Goal: Transaction & Acquisition: Purchase product/service

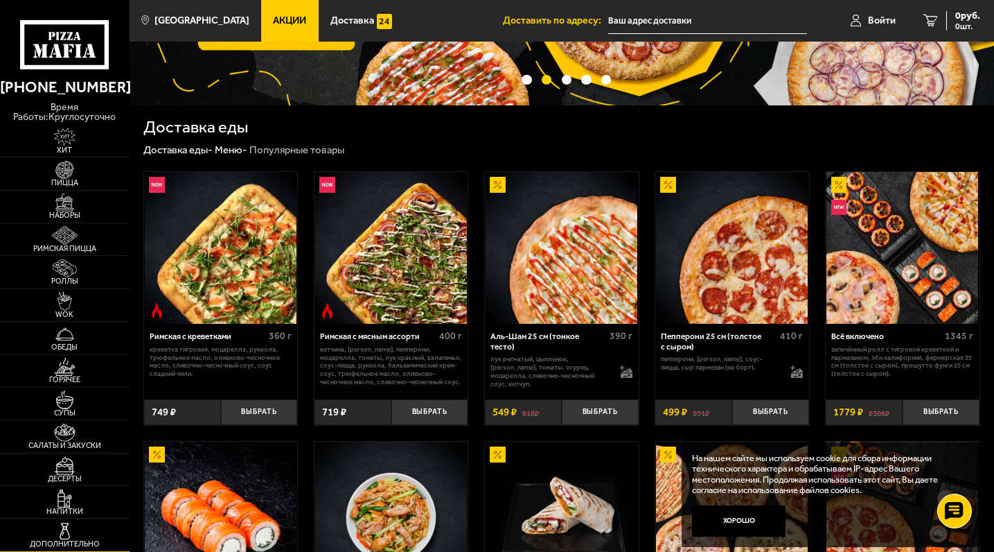
scroll to position [174, 0]
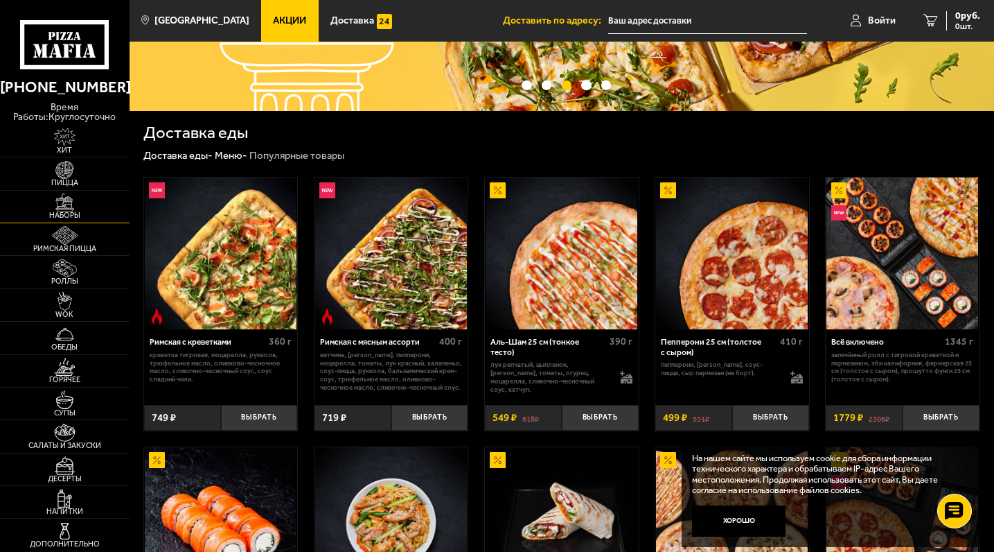
click at [73, 205] on img at bounding box center [65, 202] width 40 height 18
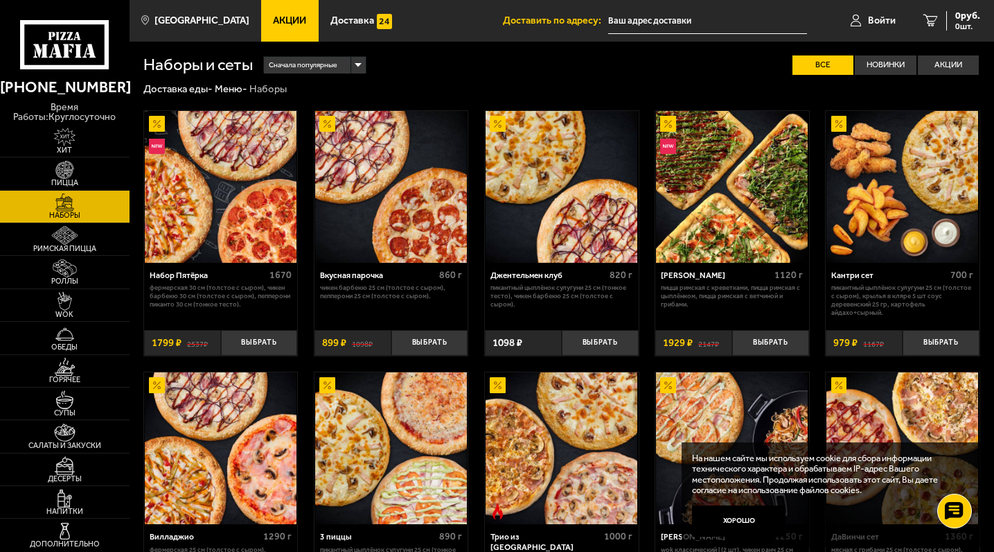
click at [644, 24] on input "text" at bounding box center [707, 21] width 199 height 26
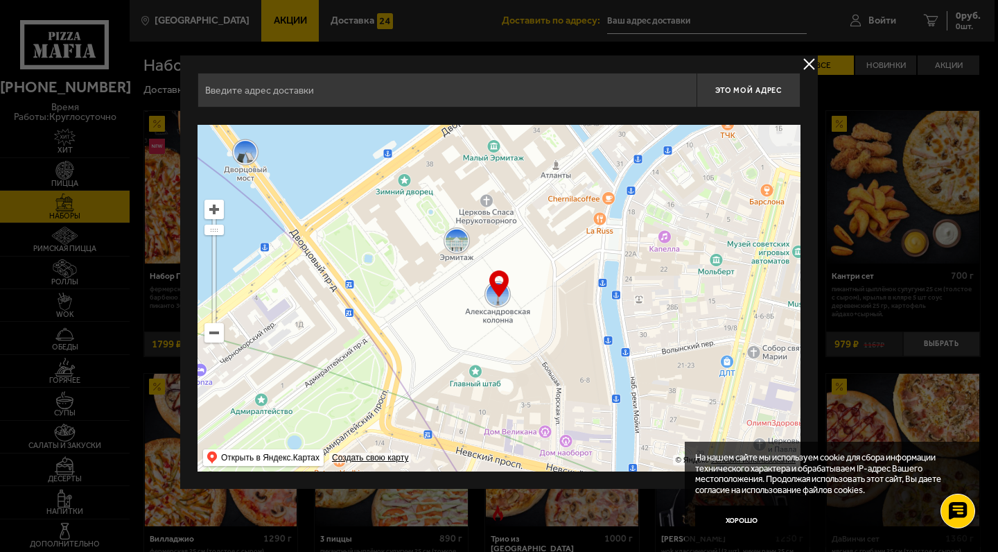
click at [459, 97] on input "text" at bounding box center [447, 90] width 499 height 35
type input "v"
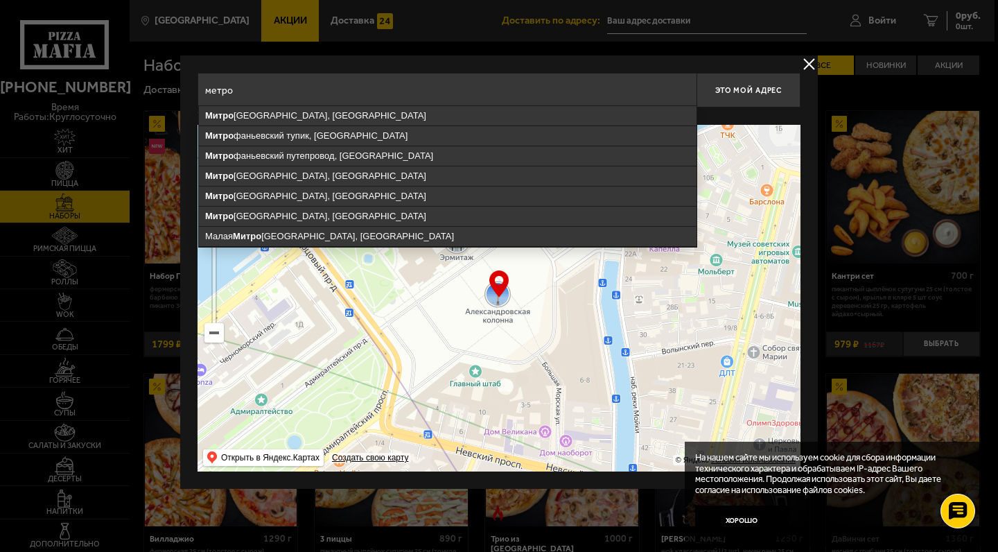
drag, startPoint x: 459, startPoint y: 97, endPoint x: 448, endPoint y: 115, distance: 21.2
click at [448, 115] on ymaps "Митро фаньевское шоссе, Санкт-Петербург" at bounding box center [448, 115] width 498 height 19
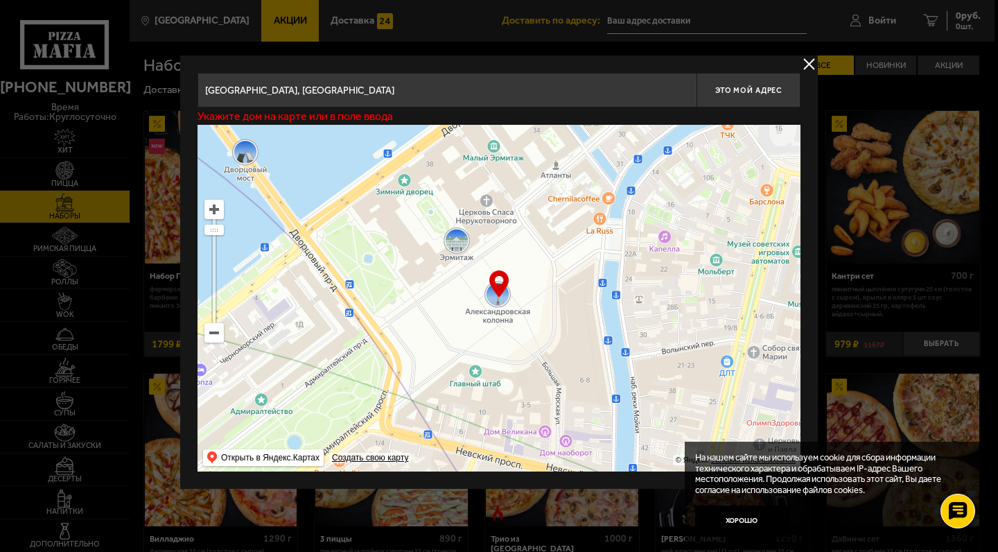
click at [453, 93] on input "Санкт-Петербург, Митрофаньевское шоссе" at bounding box center [447, 90] width 499 height 35
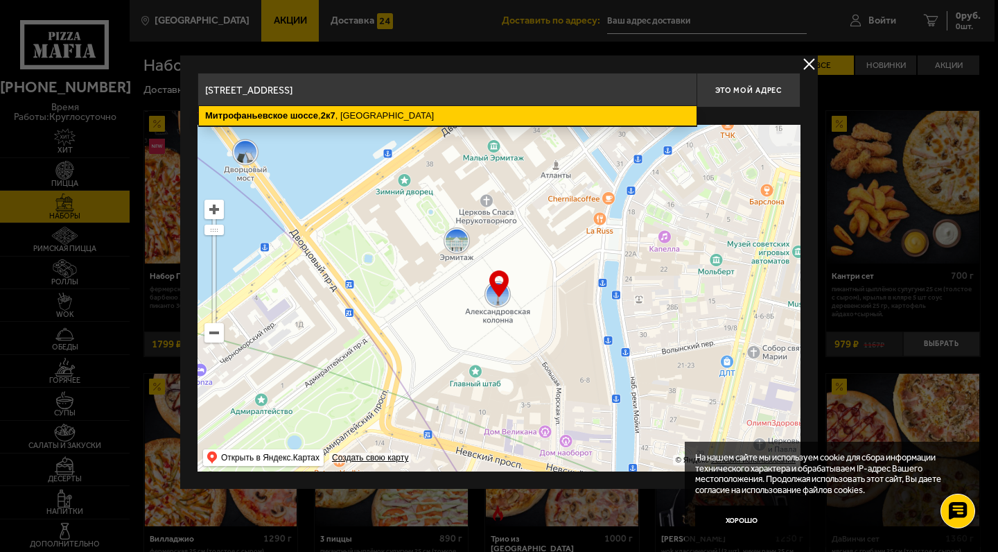
click at [421, 111] on ymaps "Митрофаньевское шоссе , 2к7 , Санкт-Петербург" at bounding box center [448, 115] width 498 height 19
type input "Санкт-Петербург, Митрофаньевское шоссе, 2к7"
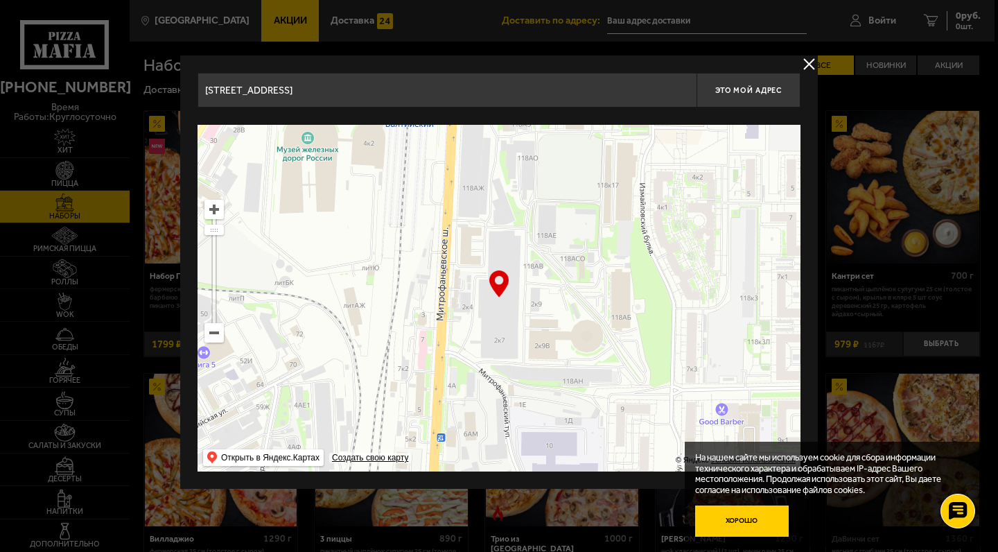
click at [747, 528] on button "Хорошо" at bounding box center [742, 520] width 94 height 31
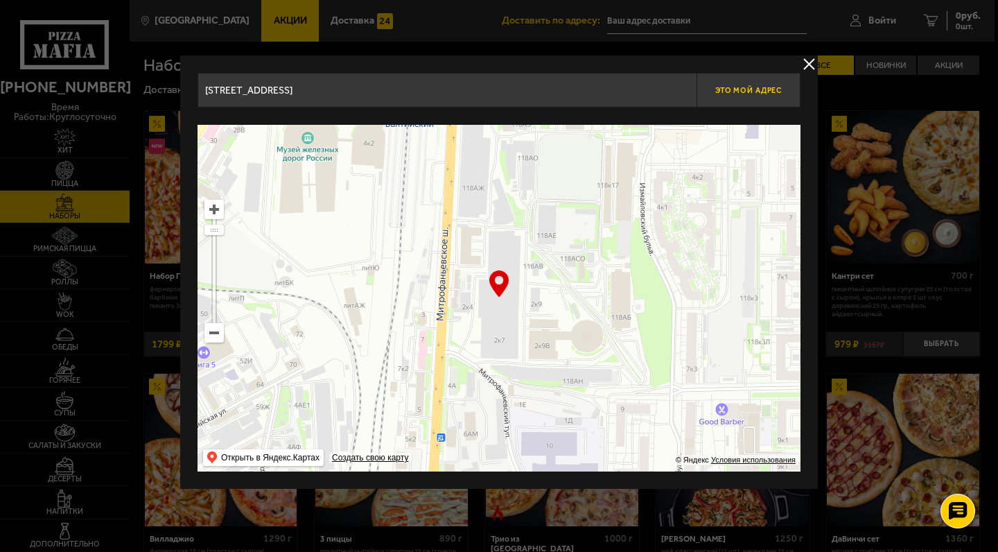
click at [764, 86] on span "Это мой адрес" at bounding box center [748, 90] width 67 height 9
type input "Митрофаньевское шоссе, 2к7"
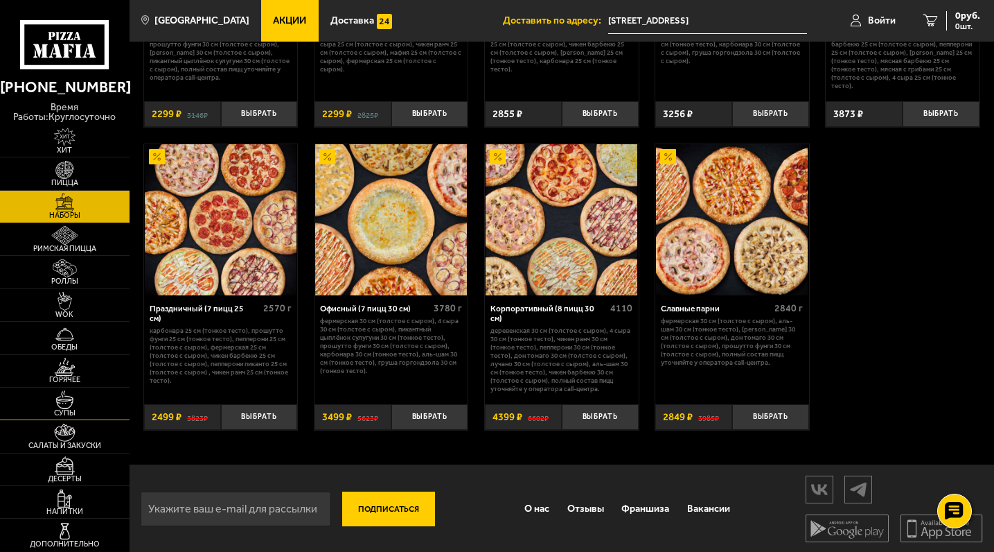
scroll to position [1565, 0]
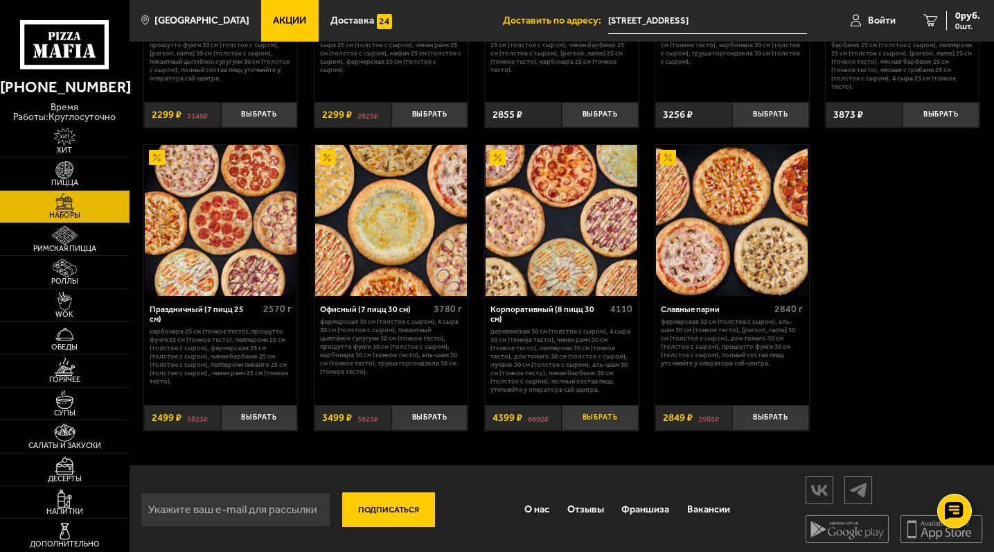
click at [590, 414] on button "Выбрать" at bounding box center [600, 418] width 77 height 26
click at [957, 16] on span "4399 руб." at bounding box center [960, 16] width 42 height 10
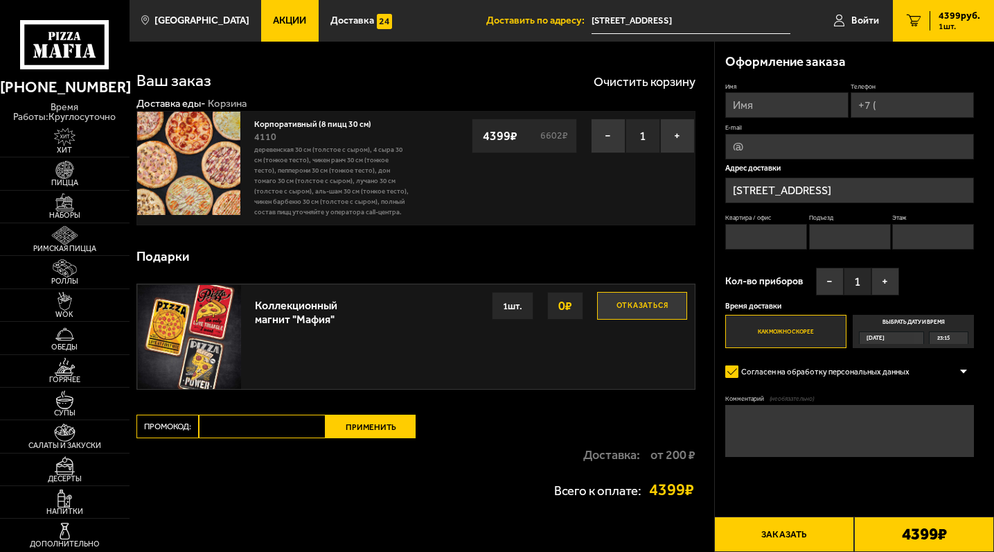
click at [916, 317] on label "Выбрать дату и время Сегодня 23:15" at bounding box center [913, 331] width 121 height 33
click at [0, 0] on input "Выбрать дату и время Сегодня 23:15" at bounding box center [0, 0] width 0 height 0
click at [914, 332] on div "Сегодня" at bounding box center [887, 338] width 54 height 12
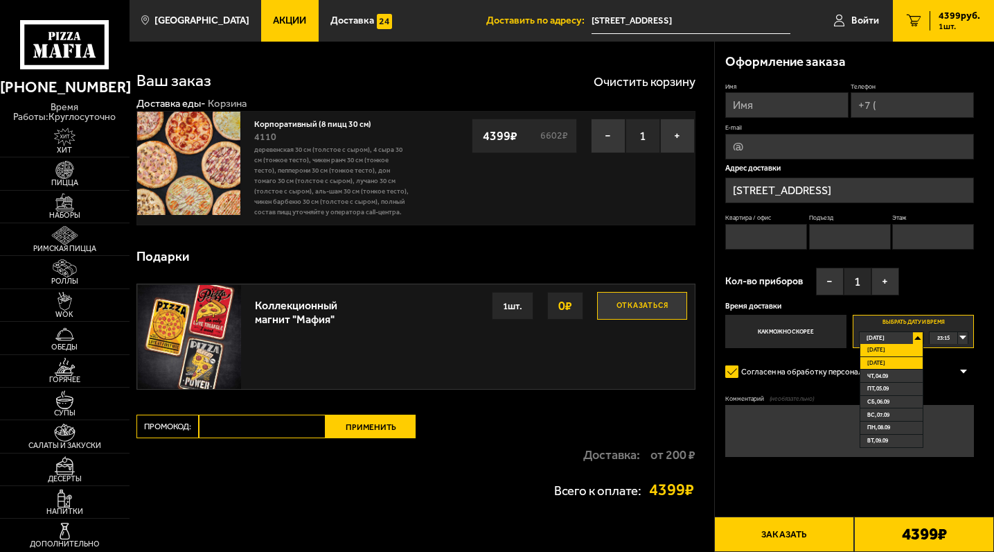
click at [899, 358] on li "Завтра" at bounding box center [892, 363] width 62 height 13
click at [963, 334] on div "00:00" at bounding box center [948, 338] width 37 height 12
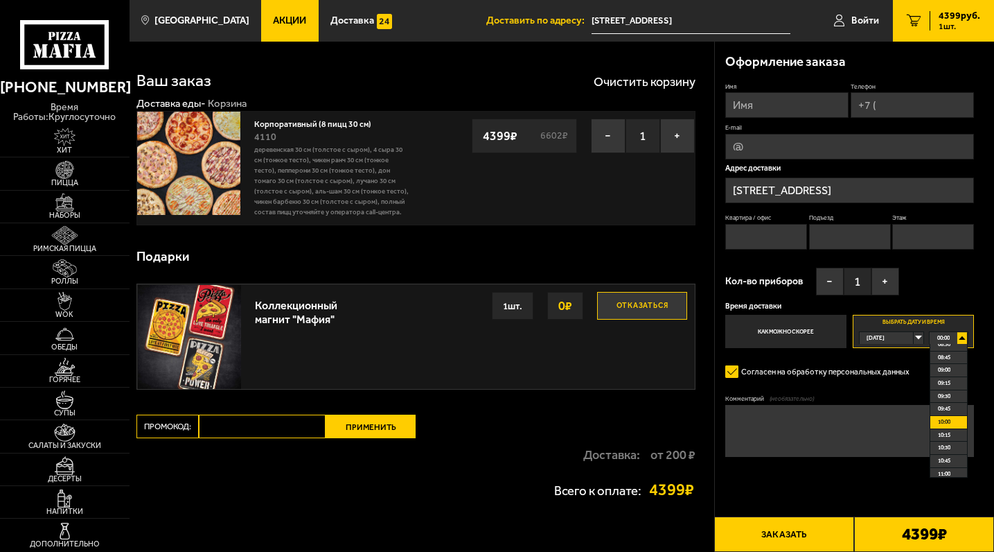
scroll to position [446, 0]
click at [952, 421] on li "10:00" at bounding box center [949, 421] width 36 height 13
type input "Алексей"
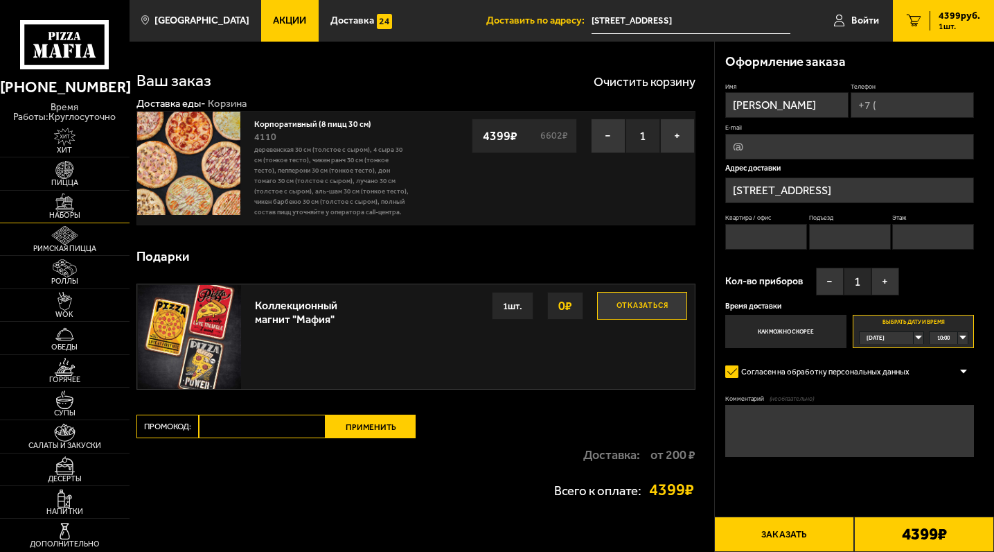
click at [69, 209] on img at bounding box center [65, 202] width 40 height 18
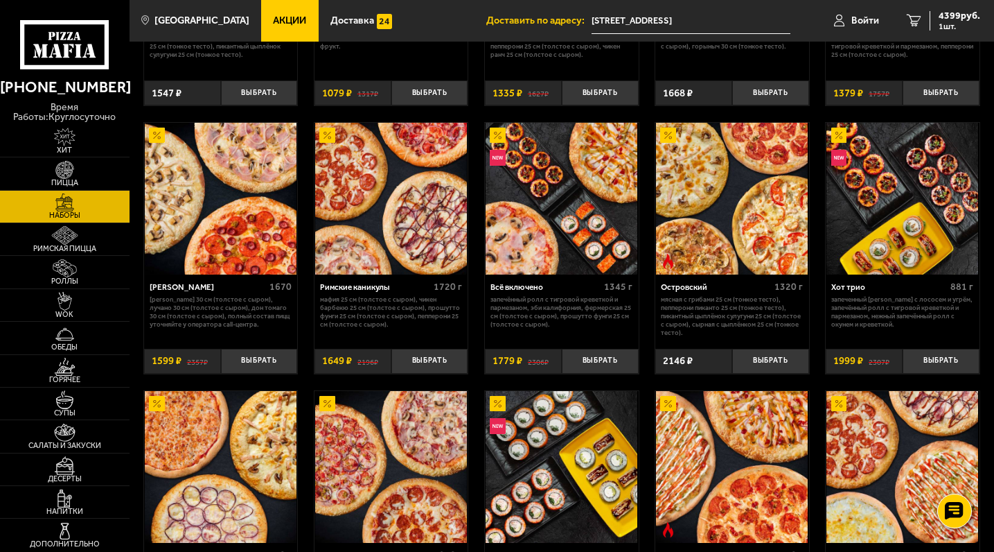
scroll to position [679, 0]
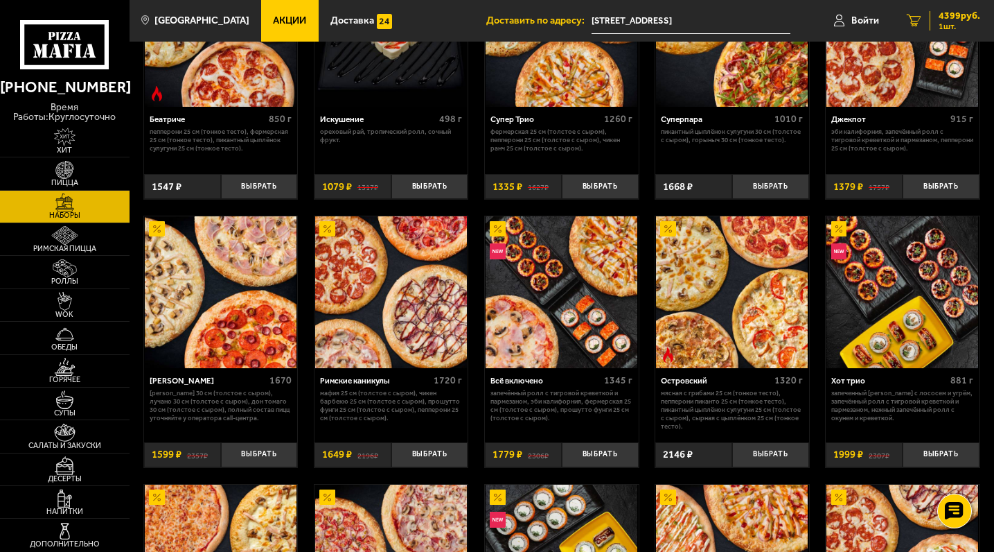
click at [958, 11] on span "4399 руб." at bounding box center [960, 16] width 42 height 10
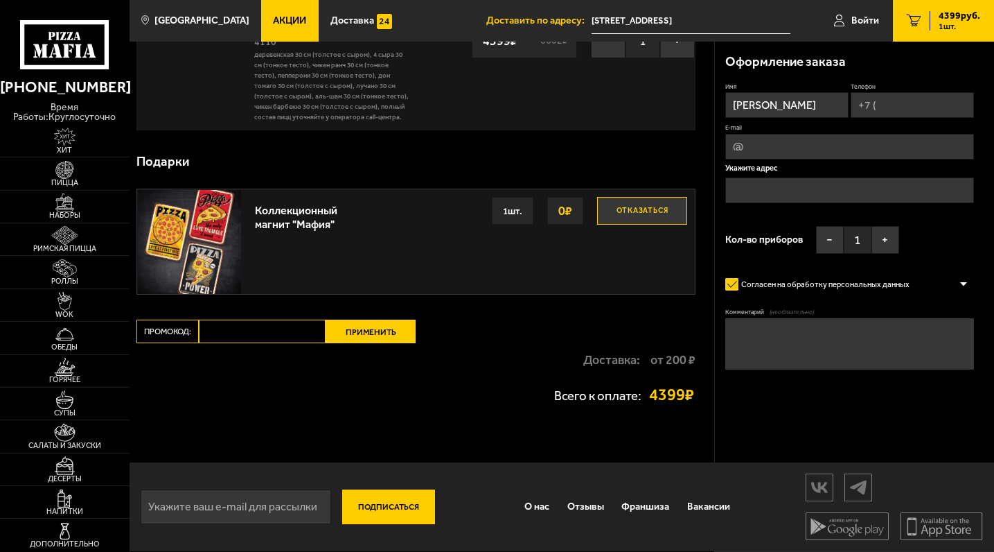
type input "Митрофаньевское шоссе, 2к7"
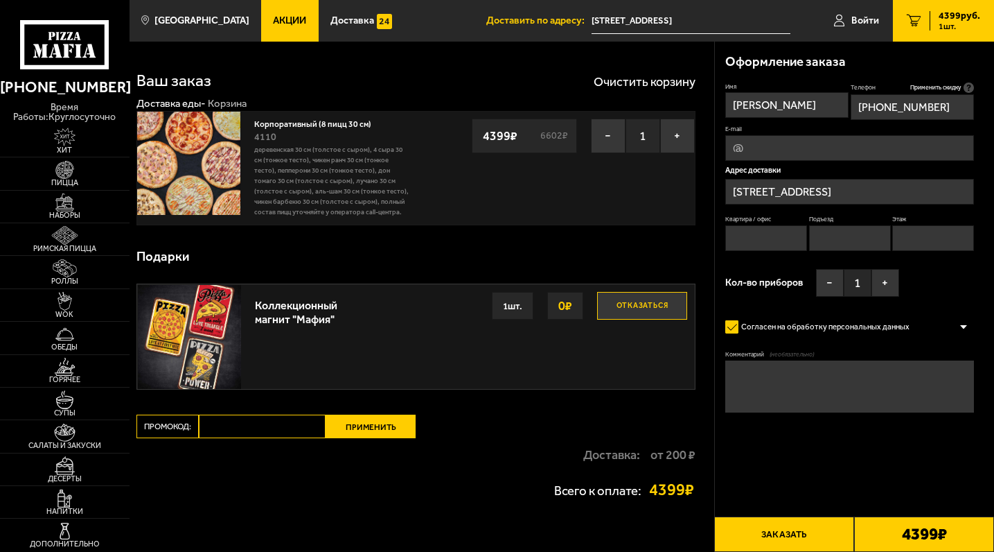
type input "+7 (900) 637-09-81"
type input "в"
type input "d48d27@gmail.com"
click at [787, 233] on input "Квартира / офис" at bounding box center [767, 238] width 82 height 26
type input "1"
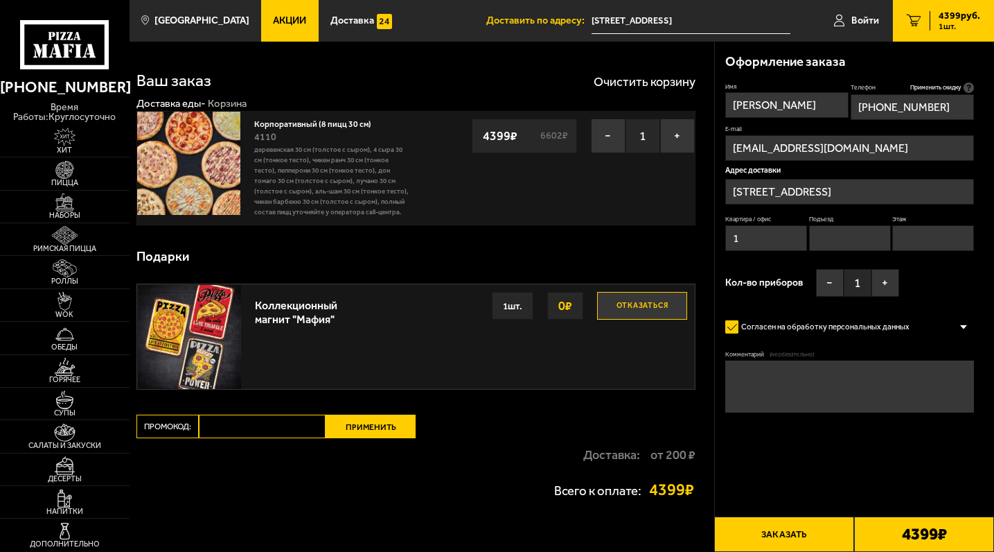
click at [848, 240] on input "Подъезд" at bounding box center [850, 238] width 82 height 26
type input "1"
click at [909, 234] on input "Этаж" at bounding box center [934, 238] width 82 height 26
type input "1"
click at [893, 275] on button "+" at bounding box center [886, 283] width 28 height 28
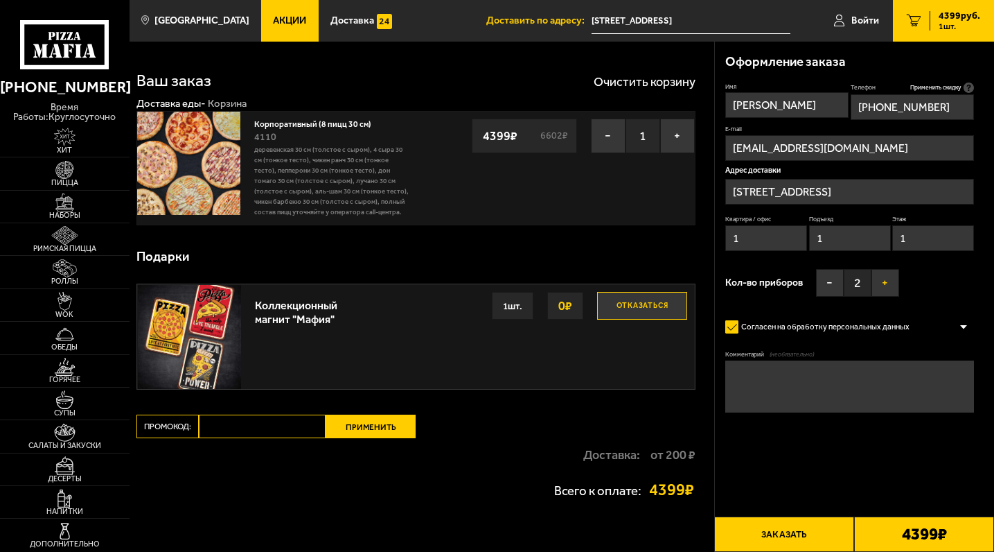
click at [893, 275] on button "+" at bounding box center [886, 283] width 28 height 28
click at [746, 374] on textarea "Комментарий (необязательно)" at bounding box center [850, 386] width 249 height 52
paste textarea "Необходимо привести заказ на склад Бахилы.рф. На Яндекс картах есть фото. Вход …"
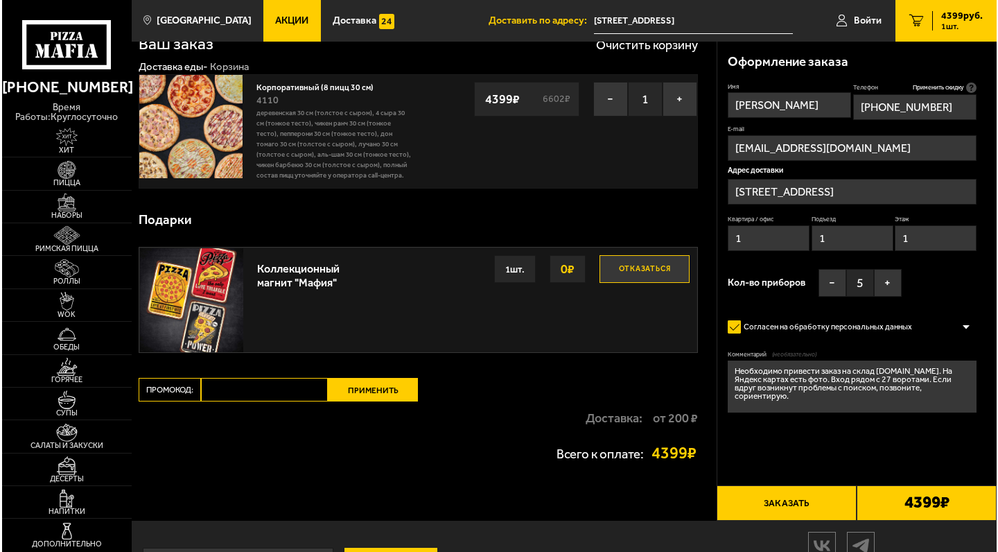
scroll to position [49, 0]
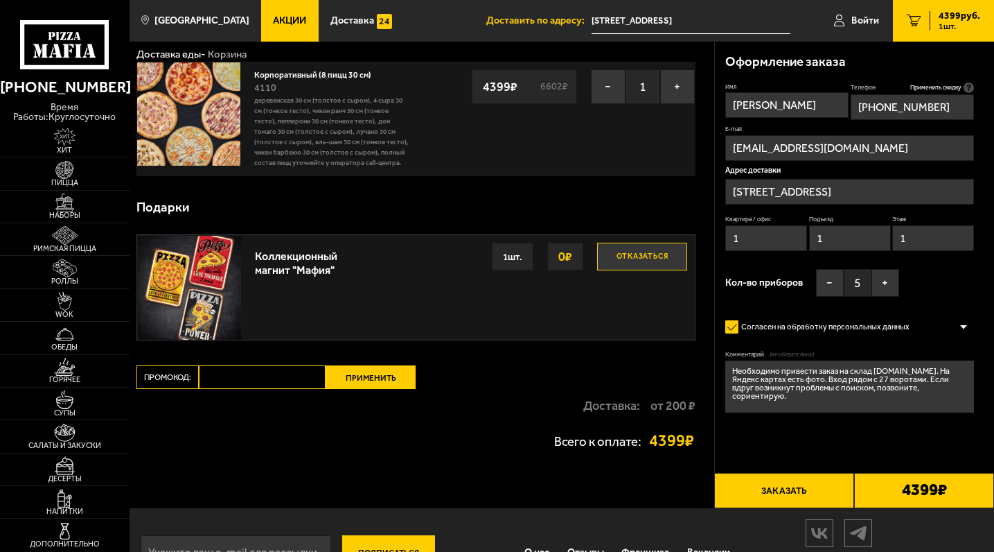
type textarea "Необходимо привести заказ на склад Бахилы.рф. На Яндекс картах есть фото. Вход …"
click at [753, 494] on button "Заказать" at bounding box center [785, 490] width 140 height 35
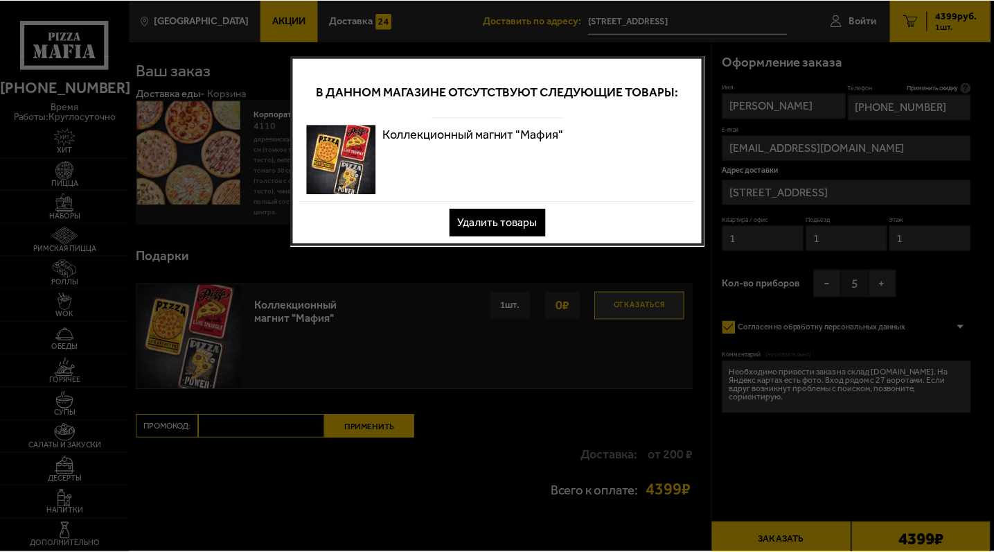
scroll to position [0, 0]
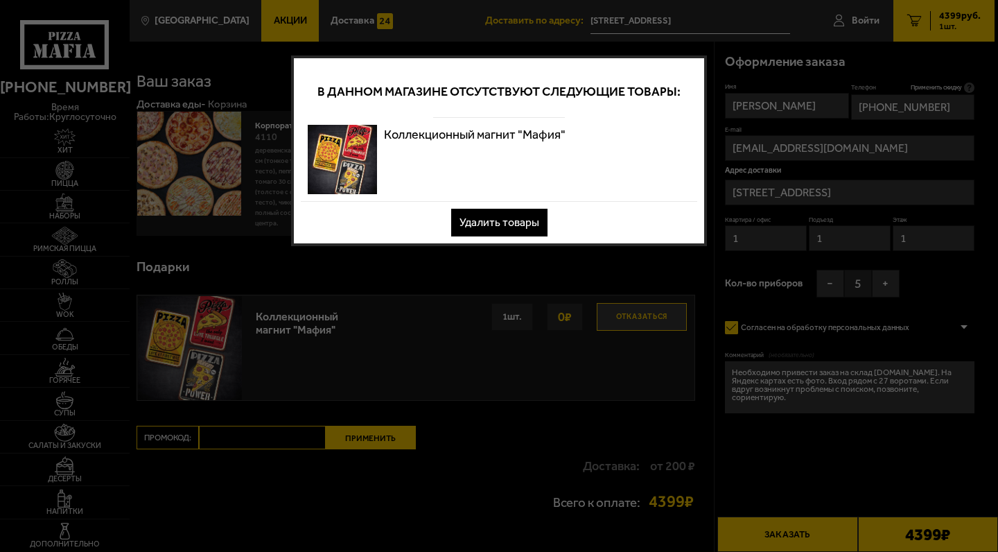
click at [516, 219] on button "Удалить товары" at bounding box center [499, 223] width 96 height 28
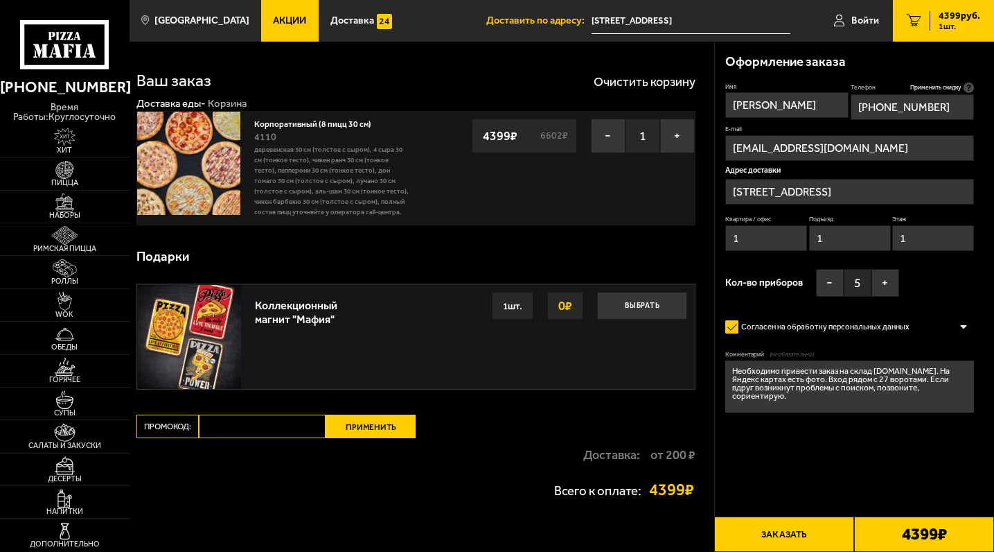
click at [805, 540] on button "Заказать" at bounding box center [785, 533] width 140 height 35
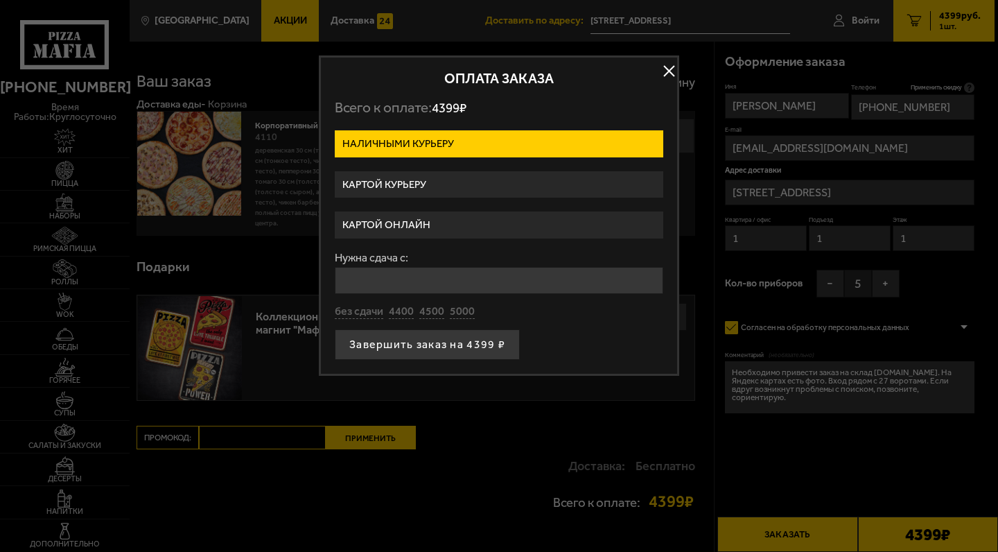
click at [509, 222] on label "Картой онлайн" at bounding box center [499, 224] width 328 height 27
click at [0, 0] on input "Картой онлайн" at bounding box center [0, 0] width 0 height 0
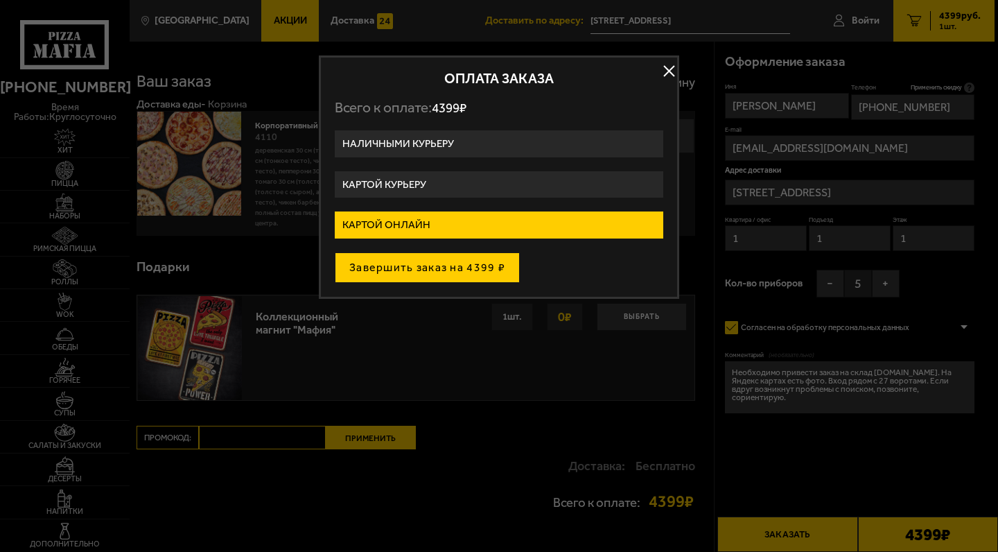
click at [504, 267] on button "Завершить заказ на 4399 ₽" at bounding box center [427, 267] width 185 height 30
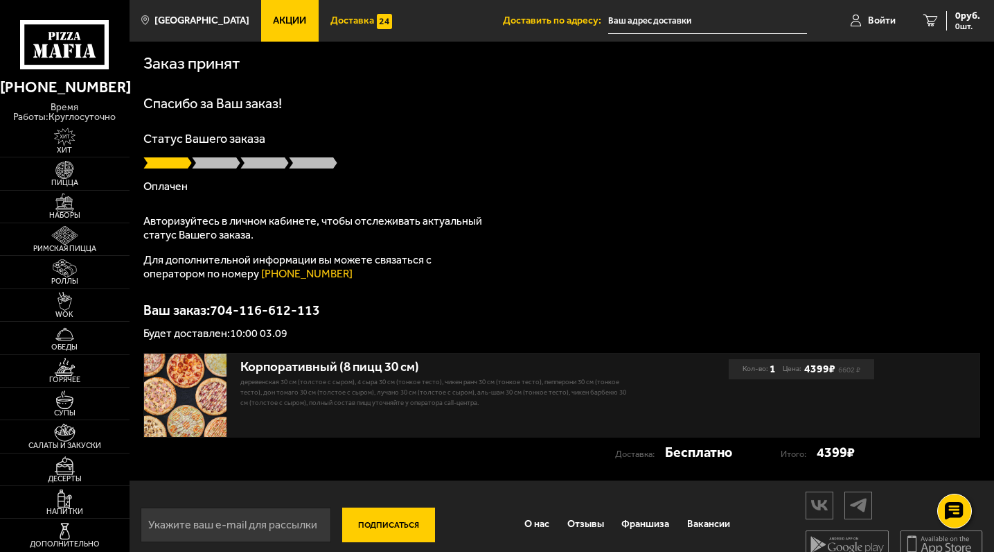
click at [344, 19] on span "Доставка" at bounding box center [353, 21] width 44 height 10
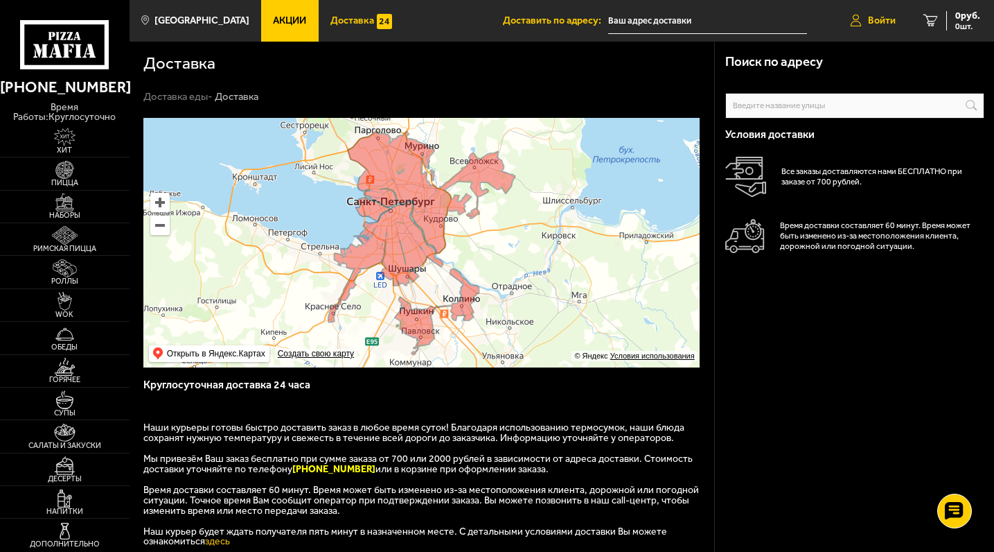
click at [859, 24] on icon at bounding box center [856, 21] width 10 height 12
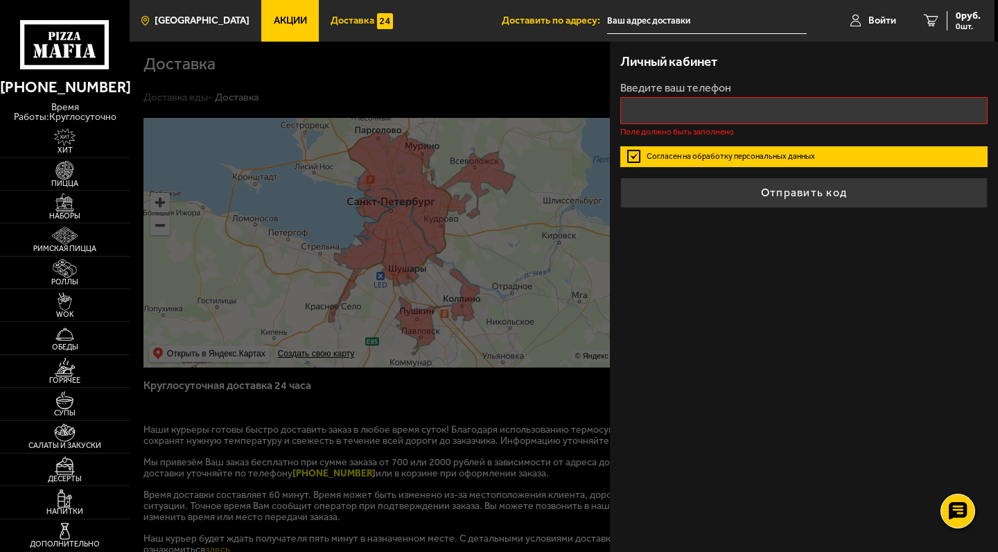
click at [200, 10] on link "[GEOGRAPHIC_DATA]" at bounding box center [196, 21] width 132 height 42
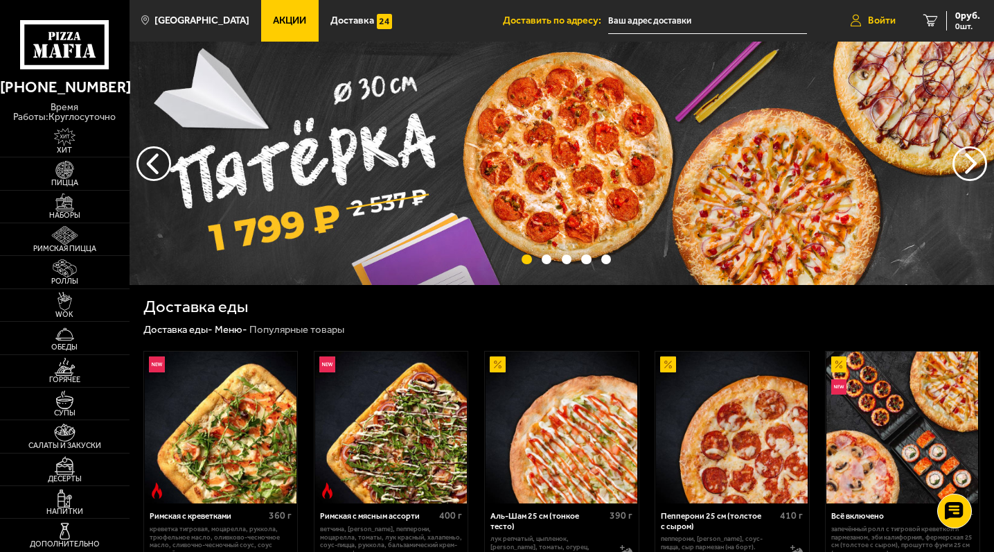
click at [874, 19] on span "Войти" at bounding box center [882, 21] width 28 height 10
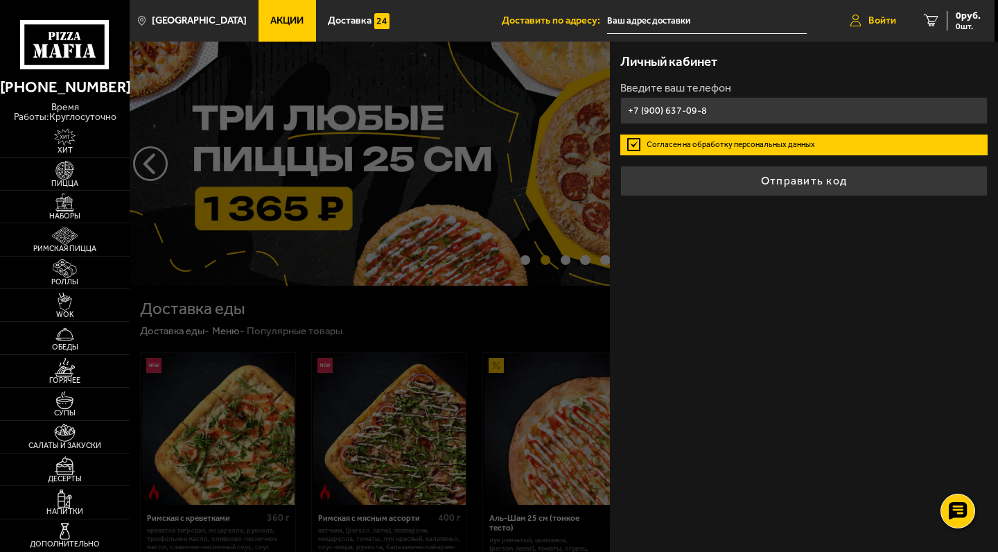
type input "+7 (900) 637-09-81"
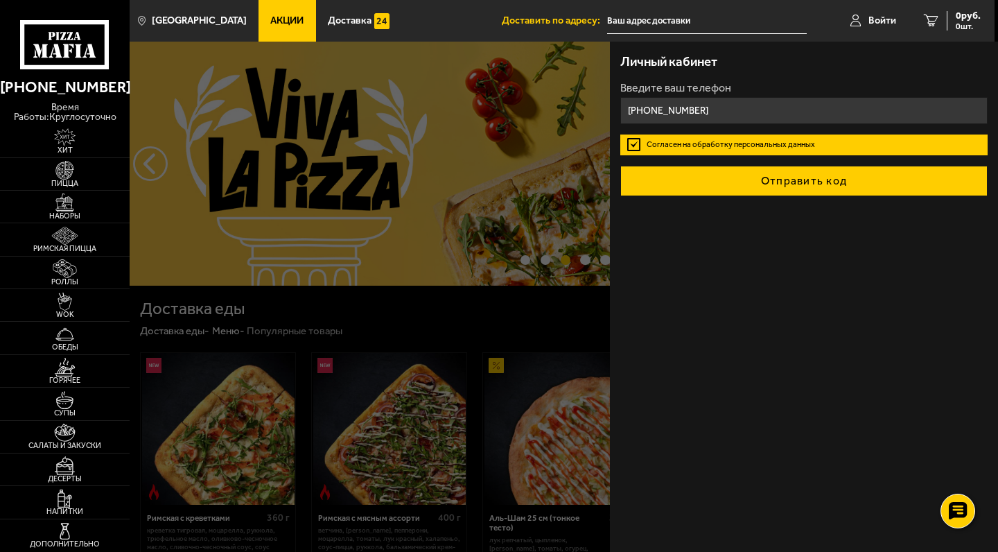
click at [809, 182] on button "Отправить код" at bounding box center [803, 181] width 367 height 30
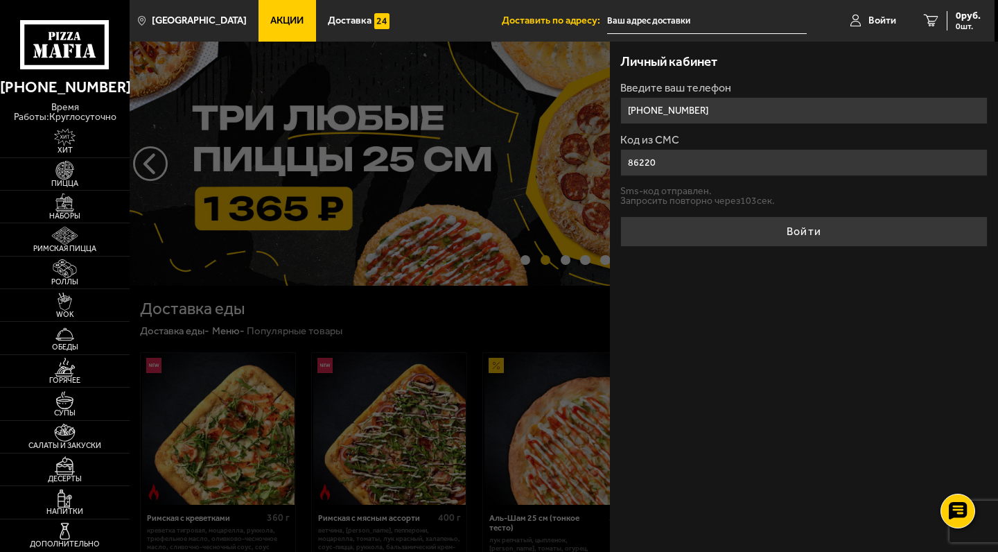
type input "862205"
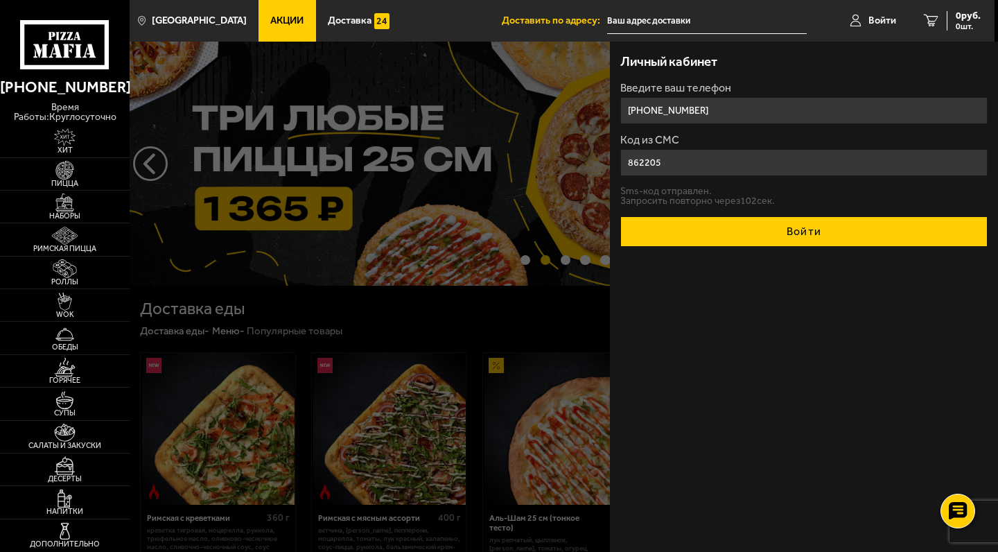
click at [863, 229] on button "Войти" at bounding box center [803, 231] width 367 height 30
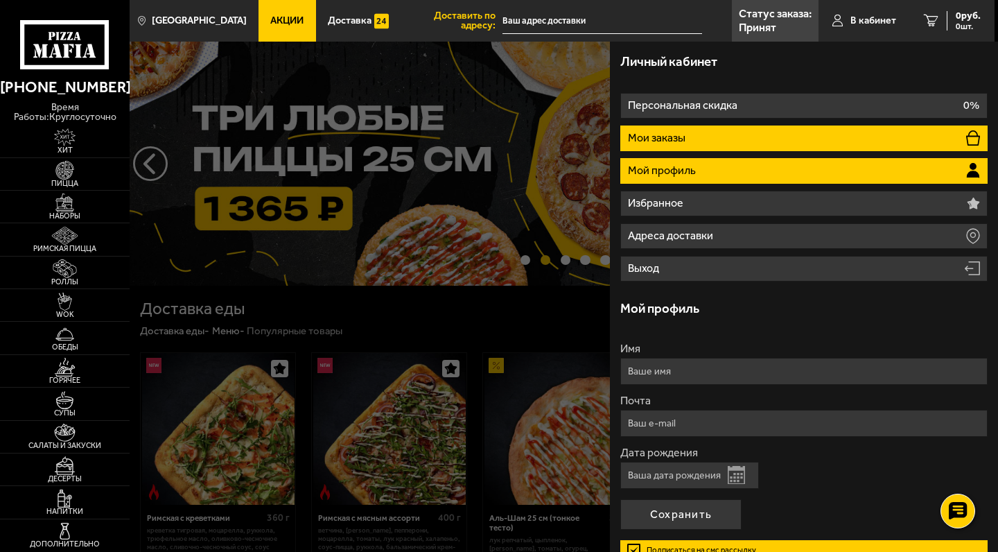
click at [751, 127] on li "Мои заказы" at bounding box center [803, 138] width 367 height 26
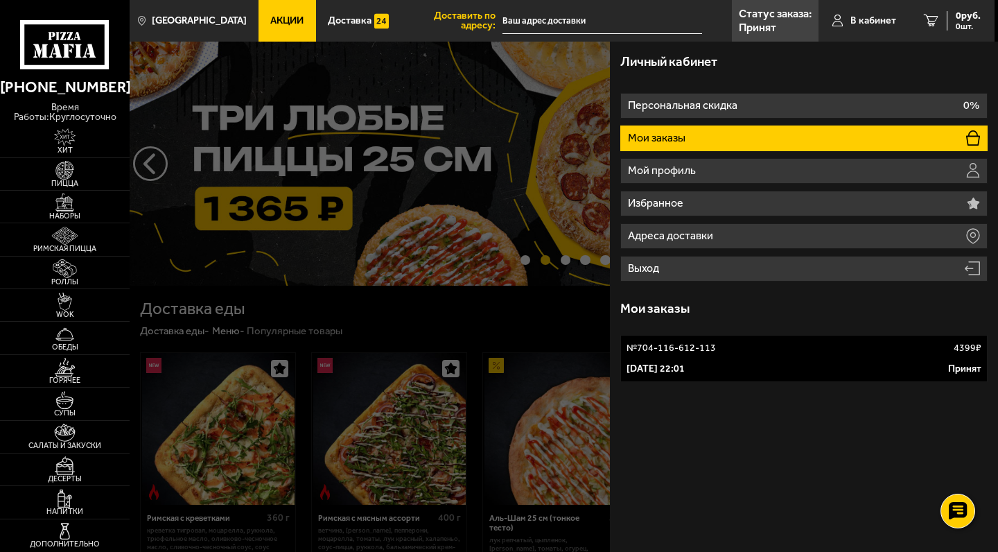
click at [792, 367] on div "2 сентября 2025 г. 22:01 Принят" at bounding box center [803, 369] width 355 height 14
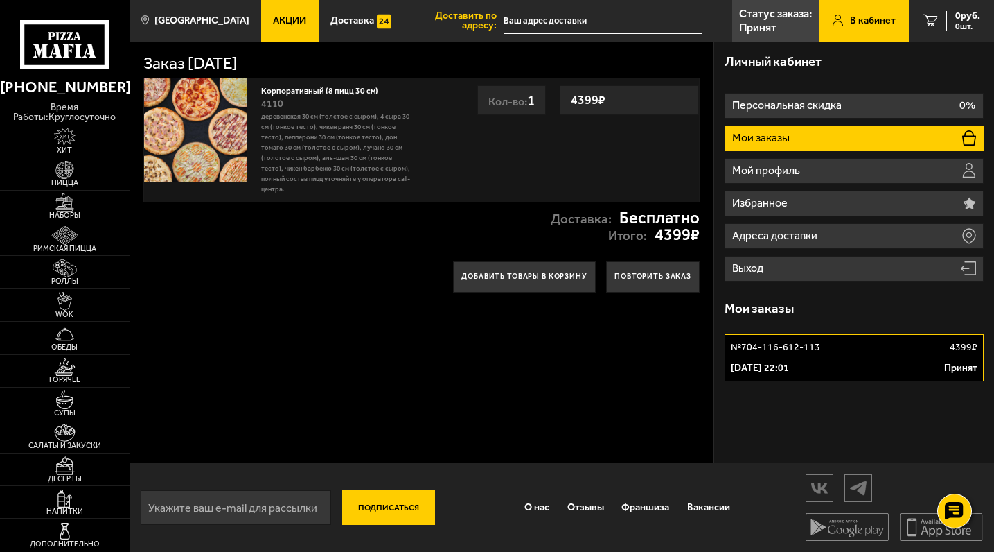
click at [789, 361] on p "[DATE] 22:01" at bounding box center [760, 368] width 58 height 14
click at [769, 20] on link "Статус заказа: Принят" at bounding box center [776, 21] width 87 height 42
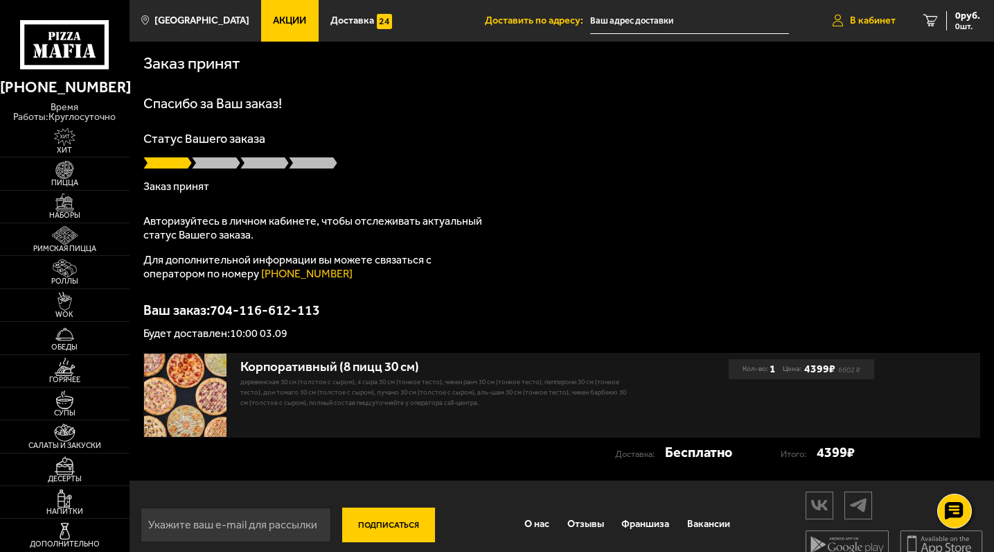
click at [858, 20] on span "В кабинет" at bounding box center [873, 21] width 46 height 10
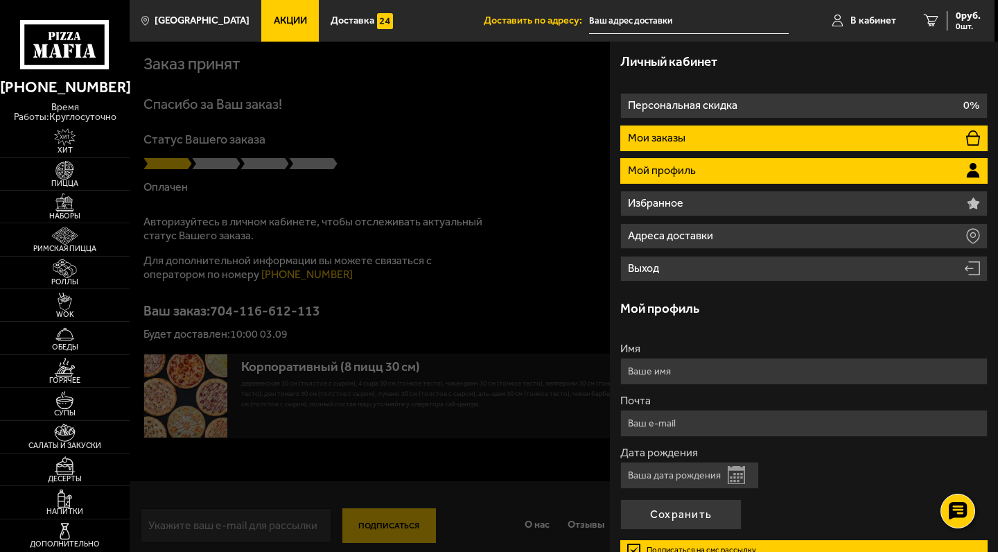
click at [739, 139] on li "Мои заказы" at bounding box center [803, 138] width 367 height 26
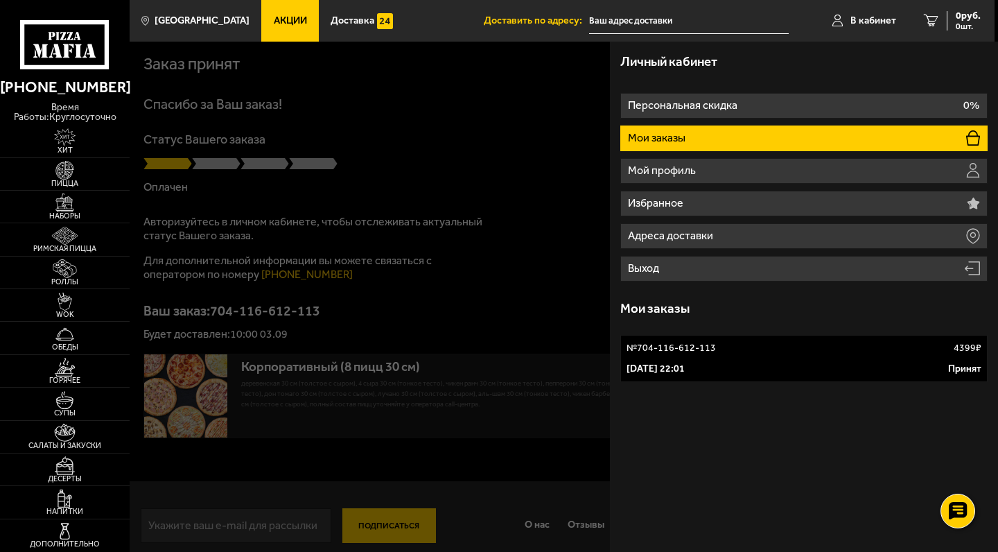
click at [736, 344] on div "№ 704-116-612-113 4399 ₽" at bounding box center [803, 348] width 355 height 14
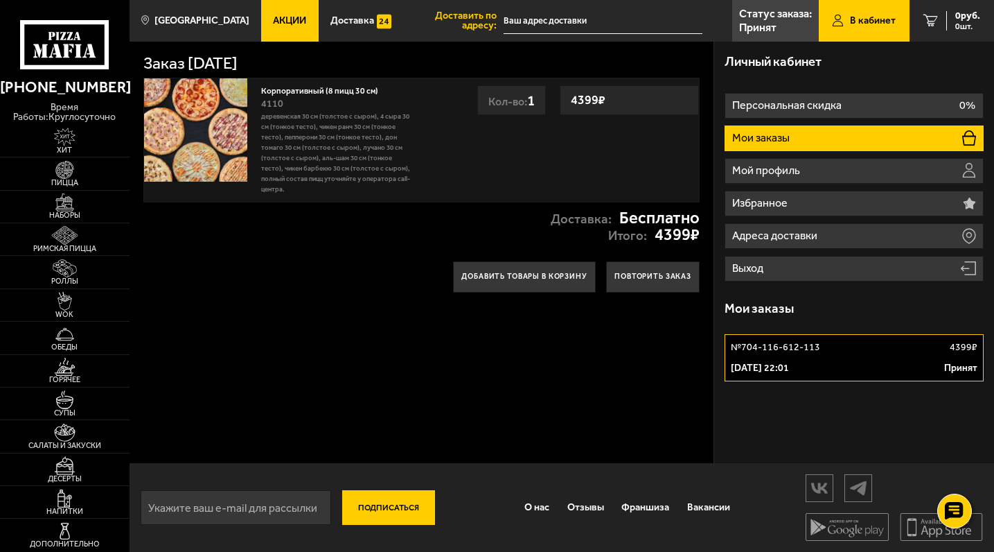
click at [830, 356] on link "№ 704-116-612-113 4399 ₽ [DATE] 22:01 Принят" at bounding box center [854, 357] width 259 height 47
click at [781, 359] on link "№ 704-116-612-113 4399 ₽ [DATE] 22:01 Принят" at bounding box center [854, 356] width 259 height 47
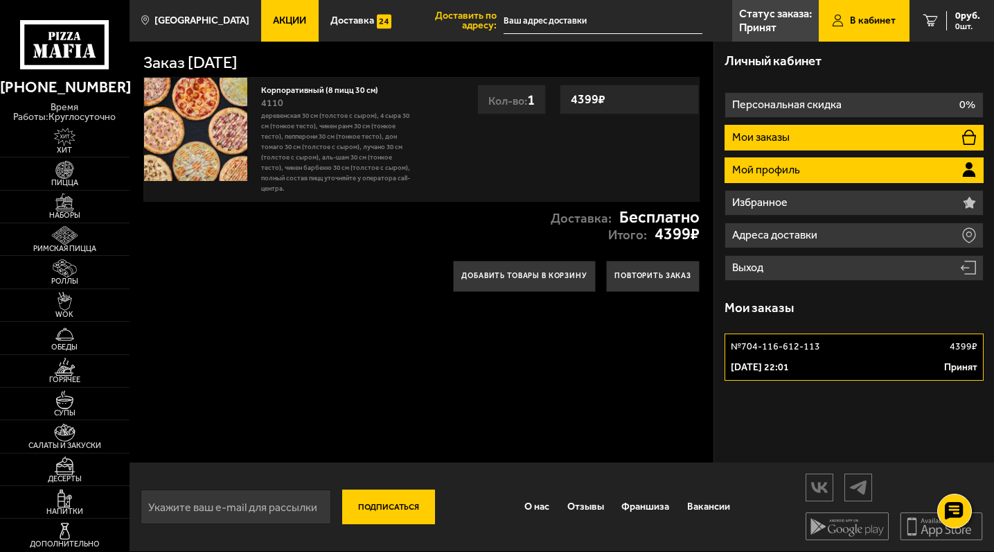
click at [773, 170] on p "Мой профиль" at bounding box center [768, 169] width 71 height 11
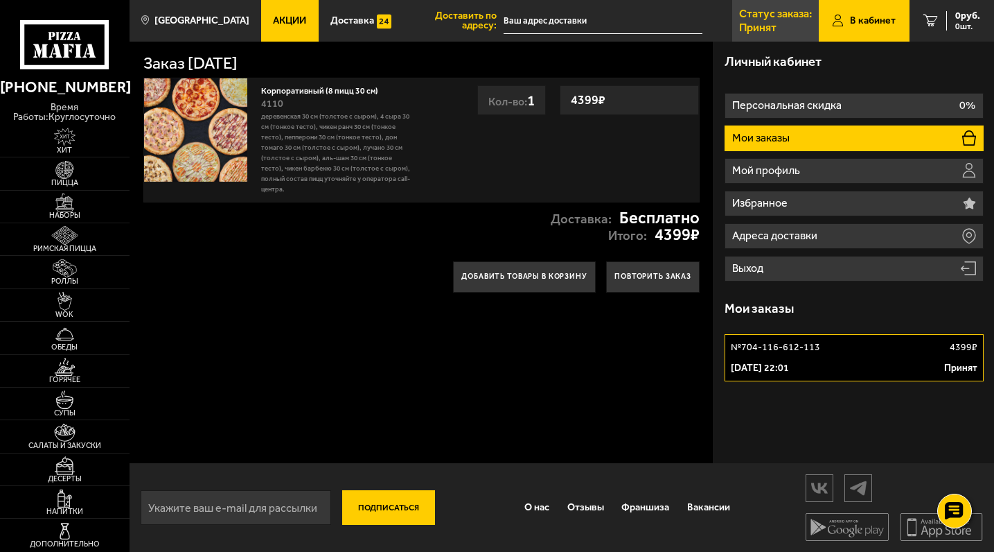
click at [767, 27] on p "Принят" at bounding box center [757, 27] width 37 height 11
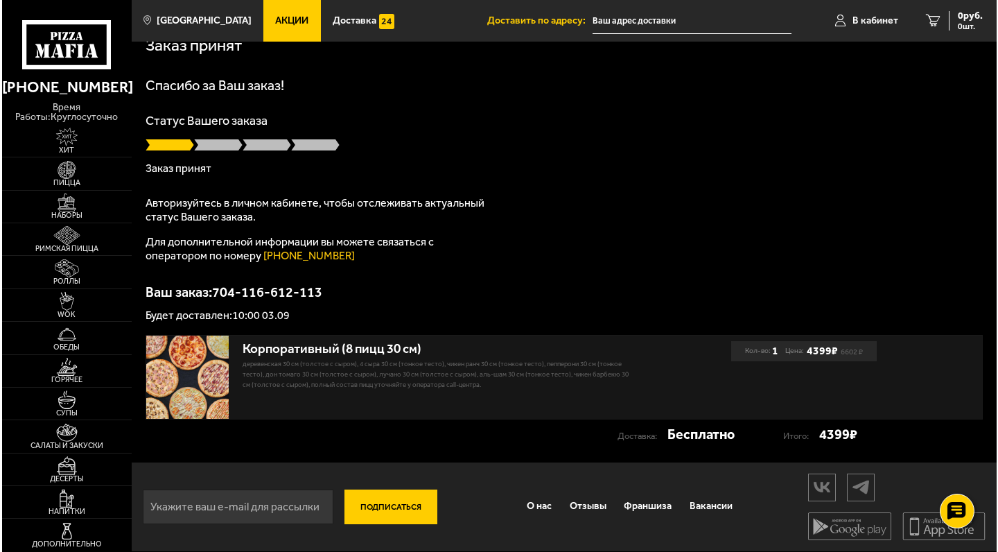
scroll to position [18, 0]
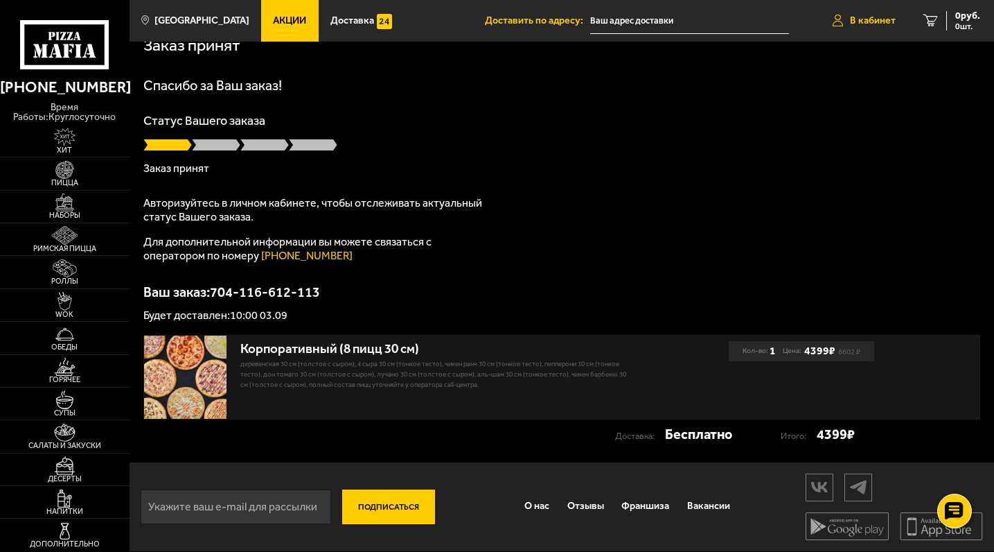
click at [885, 27] on link "В кабинет" at bounding box center [864, 21] width 91 height 42
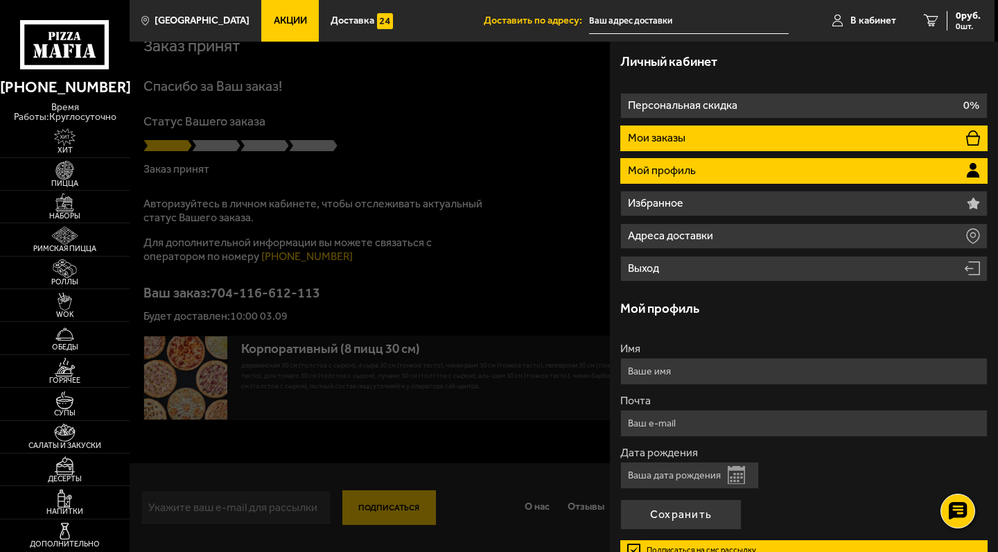
click at [772, 139] on li "Мои заказы" at bounding box center [803, 138] width 367 height 26
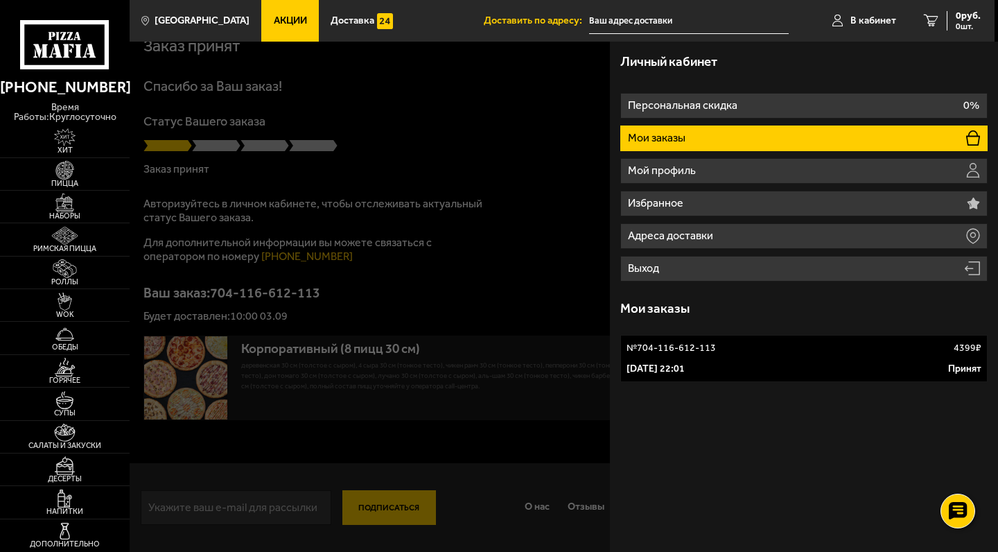
click at [762, 348] on div "№ 704-116-612-113 4399 ₽" at bounding box center [803, 348] width 355 height 14
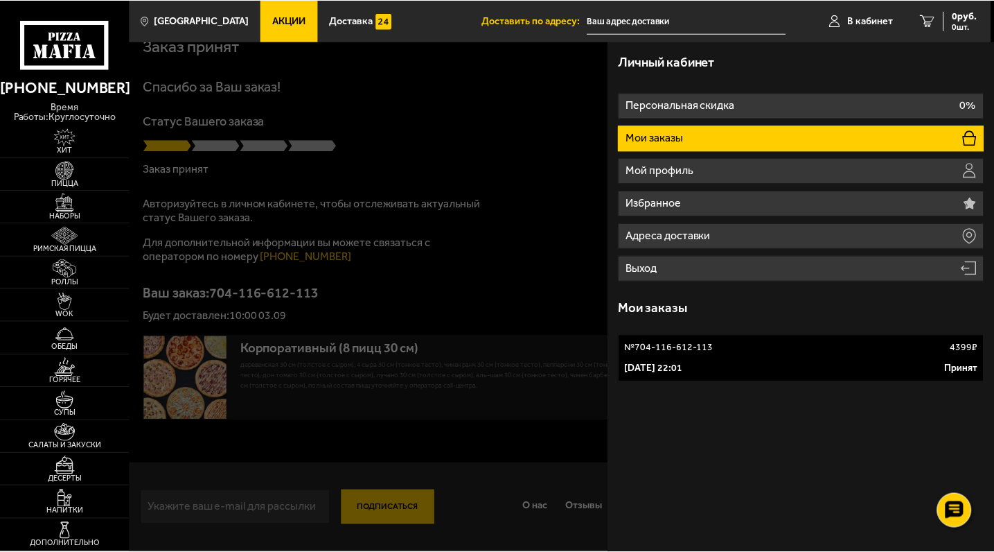
scroll to position [1, 0]
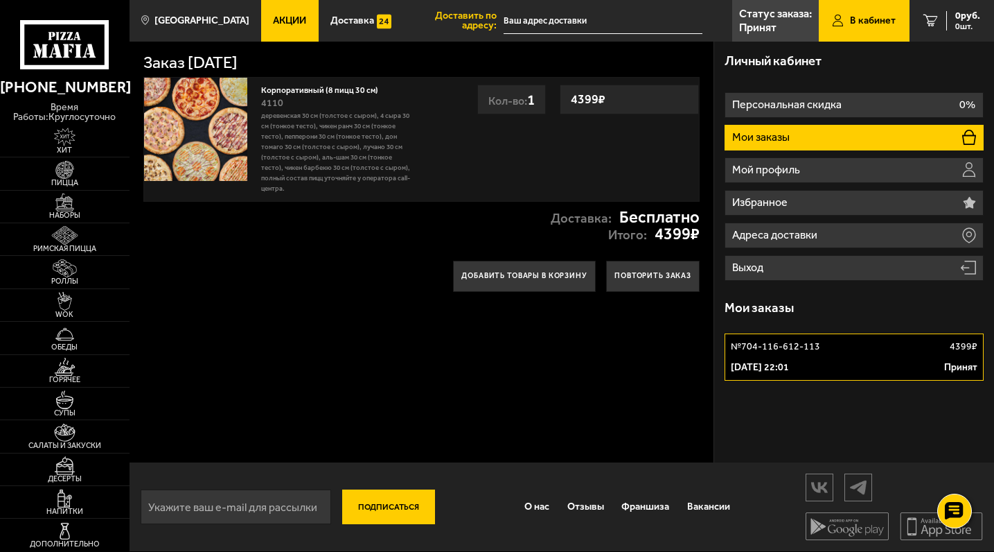
click at [660, 362] on div "Заказ [DATE] Корпоративный (8 пицц 30 см) 4110 Деревенская 30 см (толстое с сыр…" at bounding box center [423, 251] width 586 height 421
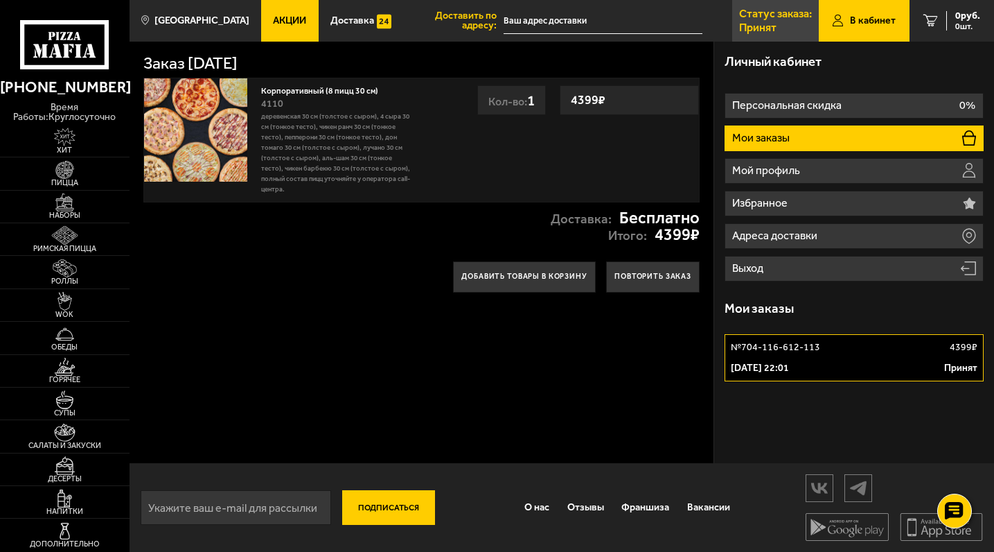
click at [748, 22] on p "Принят" at bounding box center [757, 27] width 37 height 11
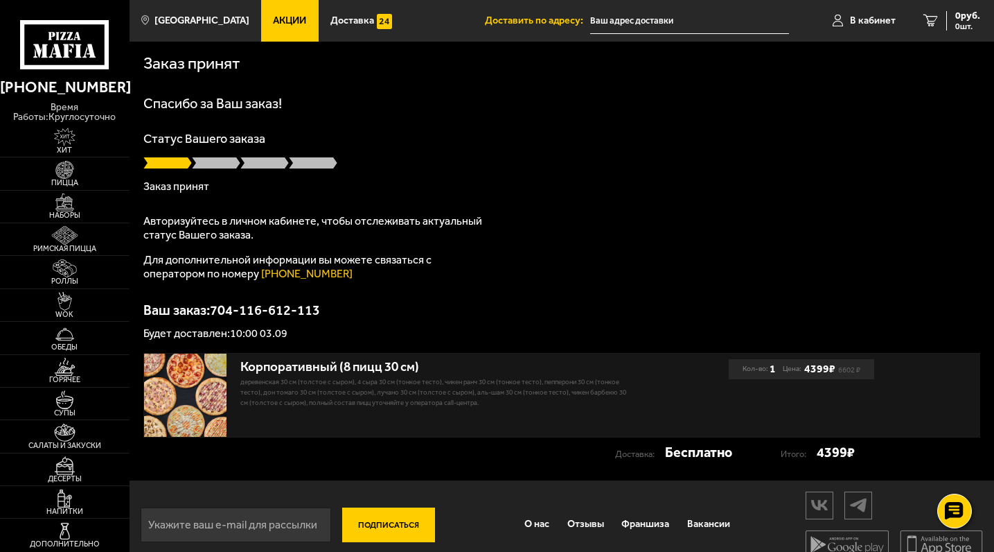
click at [226, 164] on span at bounding box center [216, 163] width 49 height 14
click at [226, 161] on span at bounding box center [216, 163] width 49 height 14
click at [272, 161] on span at bounding box center [264, 163] width 49 height 14
click at [170, 166] on span at bounding box center [167, 163] width 49 height 14
click at [213, 163] on span at bounding box center [216, 163] width 49 height 14
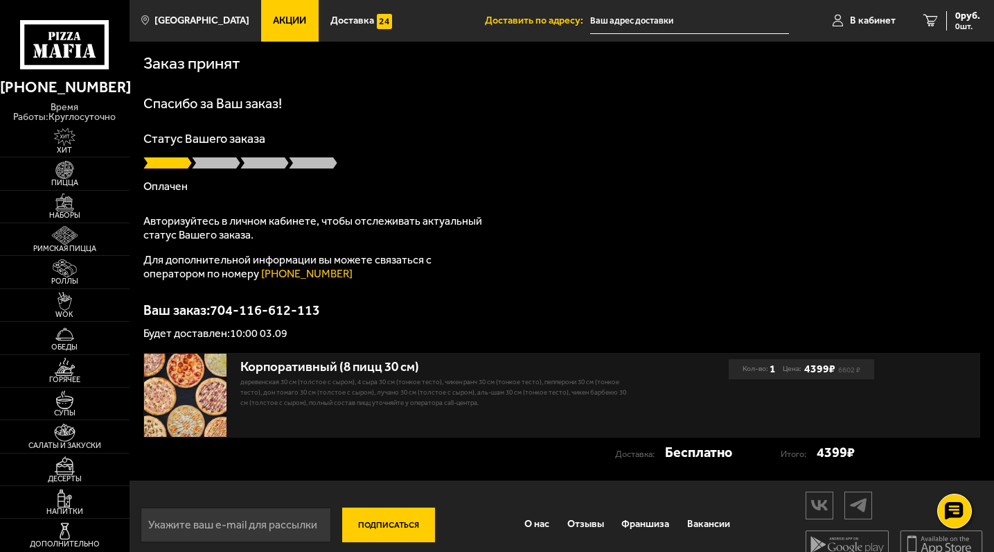
click at [173, 188] on p "Оплачен" at bounding box center [561, 186] width 837 height 11
click at [867, 14] on link "В кабинет" at bounding box center [864, 21] width 91 height 42
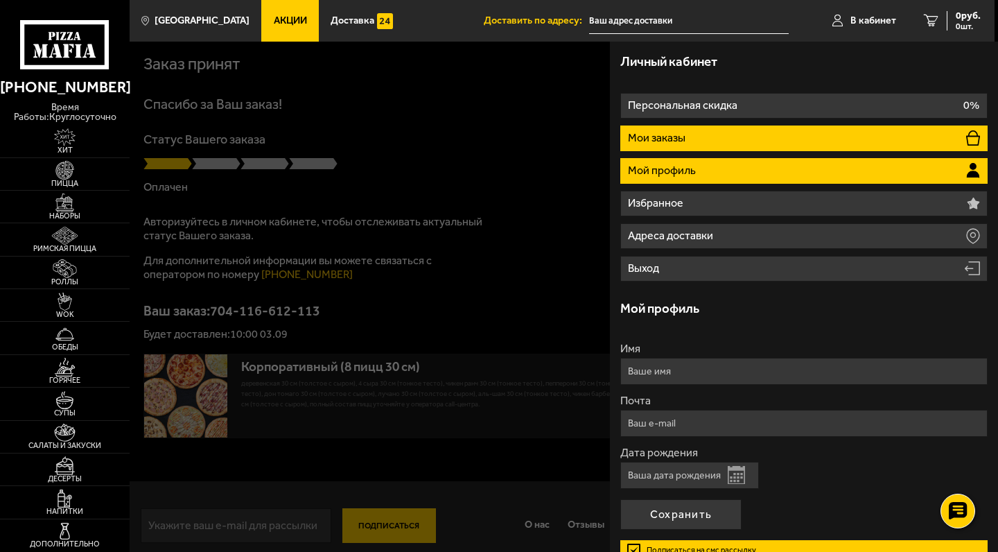
click at [709, 143] on li "Мои заказы" at bounding box center [803, 138] width 367 height 26
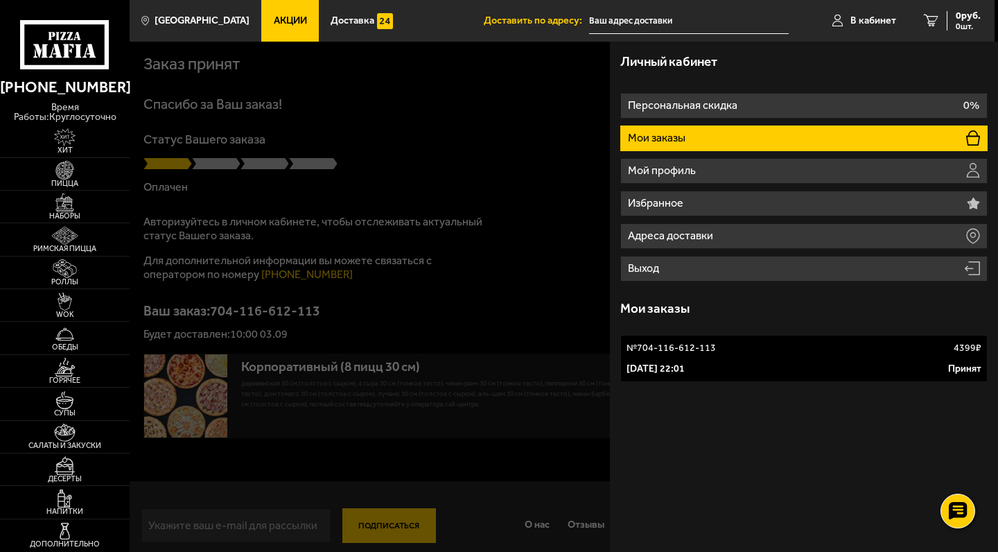
click at [736, 351] on div "№ 704-116-612-113 4399 ₽" at bounding box center [803, 348] width 355 height 14
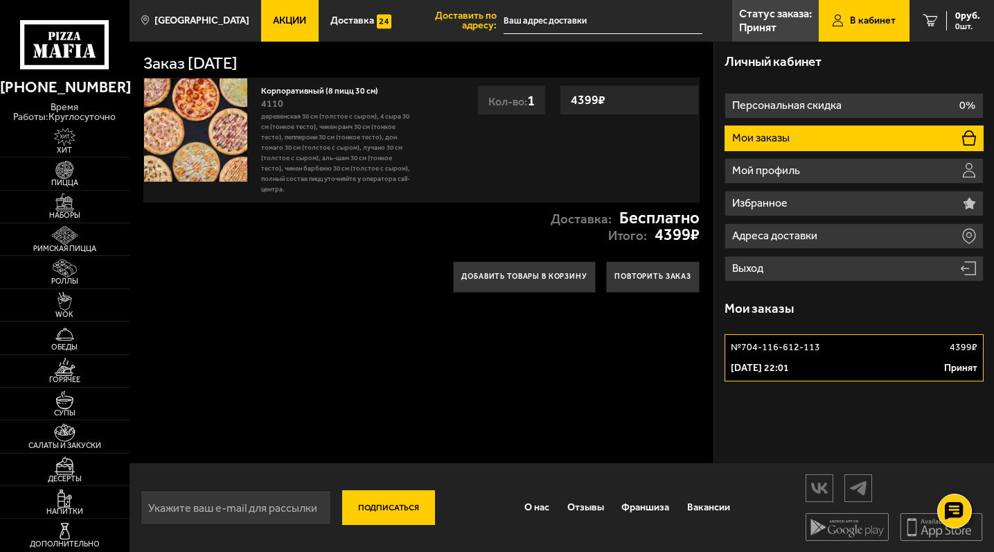
click at [365, 136] on p "Деревенская 30 см (толстое с сыром), 4 сыра 30 см (тонкое тесто), Чикен Ранч 30…" at bounding box center [337, 153] width 153 height 83
click at [794, 354] on link "№ 704-116-612-113 4399 ₽ [DATE] 22:01 Принят" at bounding box center [854, 357] width 259 height 47
click at [959, 516] on use at bounding box center [955, 510] width 20 height 19
click at [955, 473] on use at bounding box center [955, 468] width 20 height 19
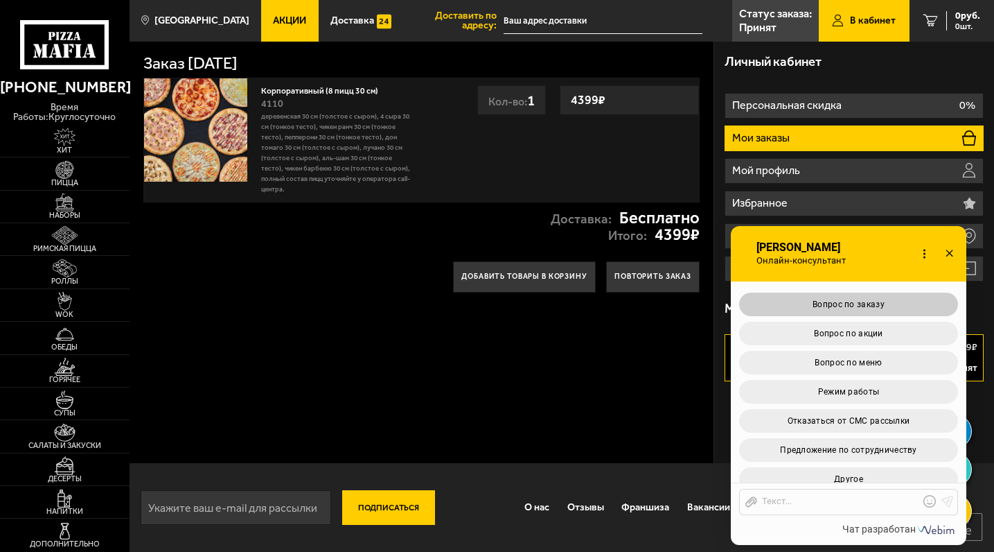
click at [886, 292] on button "Вопрос по заказу" at bounding box center [848, 304] width 219 height 24
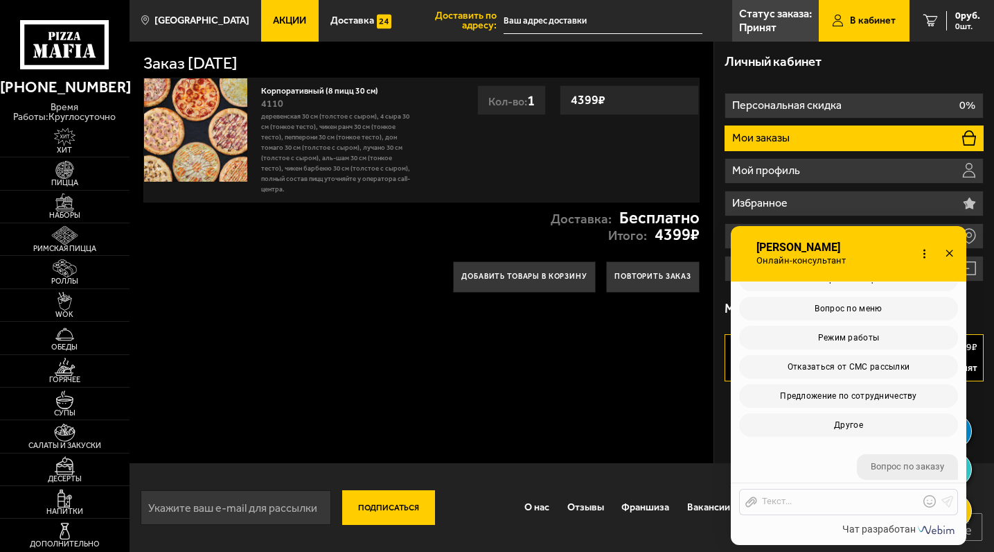
scroll to position [451, 0]
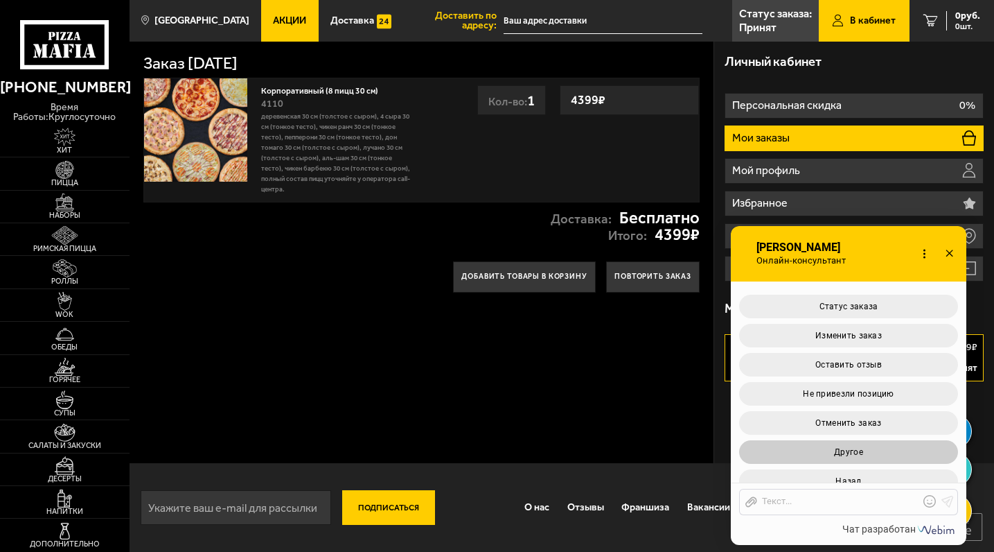
click at [859, 443] on button "Другое" at bounding box center [848, 452] width 219 height 24
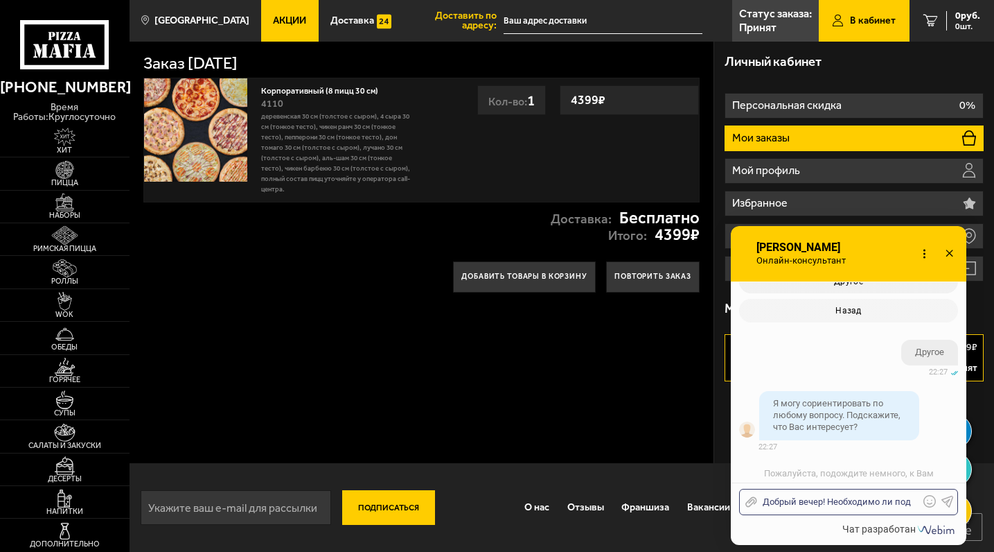
scroll to position [654, 0]
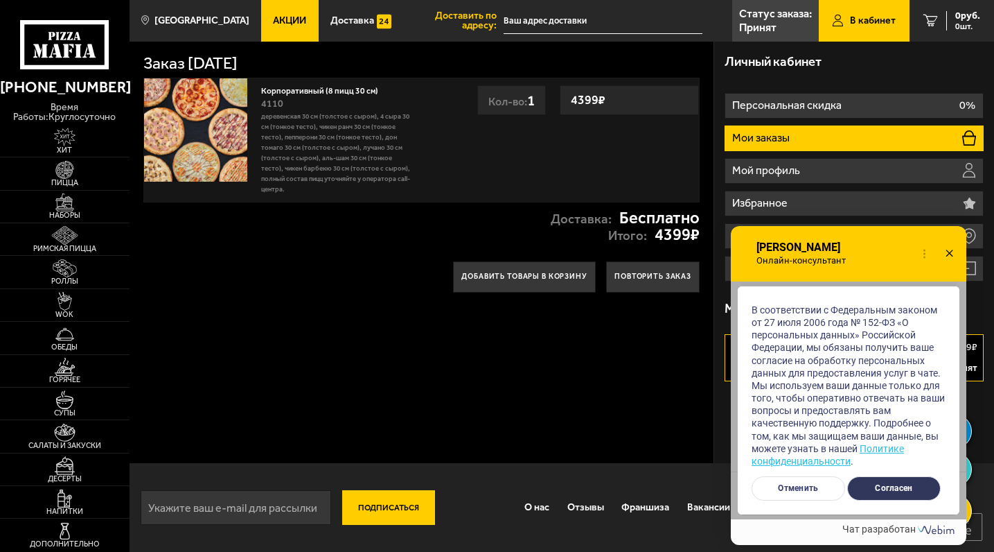
click at [877, 480] on button "Согласен" at bounding box center [895, 488] width 94 height 24
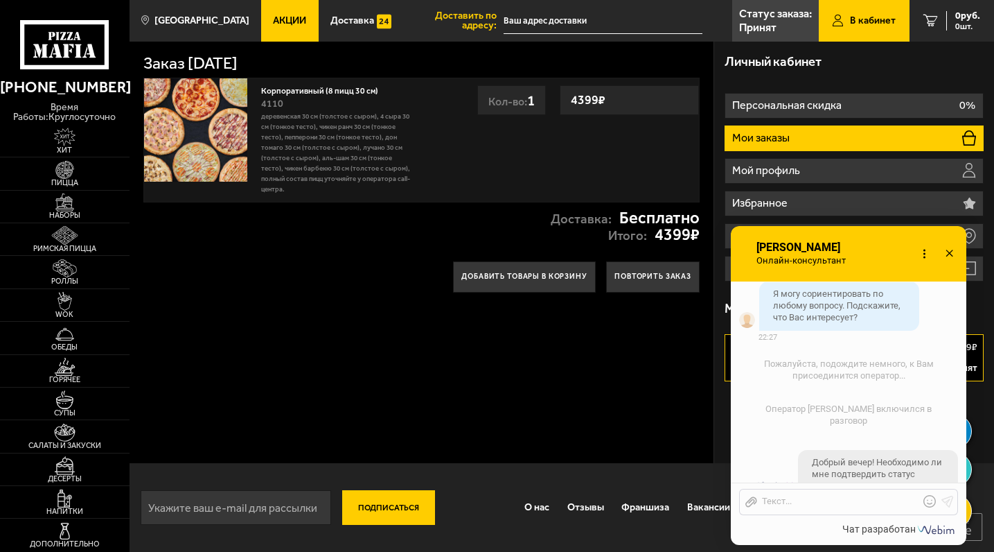
click at [781, 443] on li "Добрый вечер! Необходимо ли мне подтвердить статус заказа? 02.09 22:28" at bounding box center [849, 477] width 236 height 68
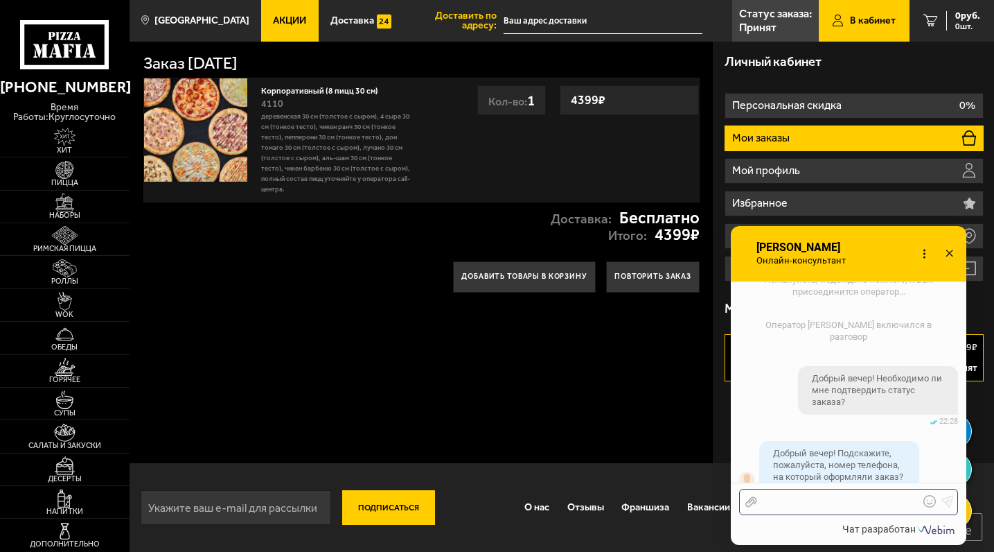
click at [791, 498] on div at bounding box center [838, 502] width 162 height 12
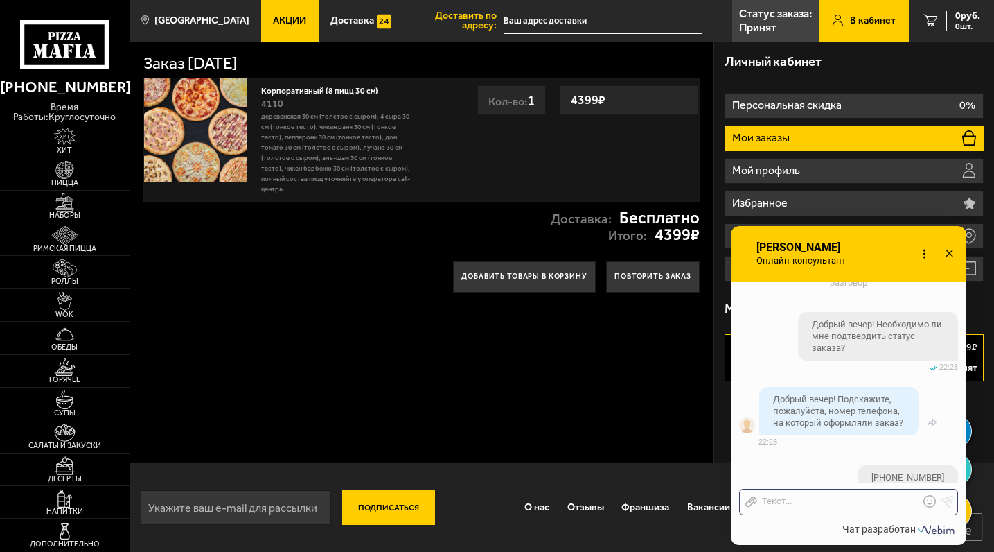
click at [940, 406] on li "Непрочитанные сообщения Нажмите на фото, чтобы оценить оператора Добрый вечер! …" at bounding box center [849, 415] width 236 height 64
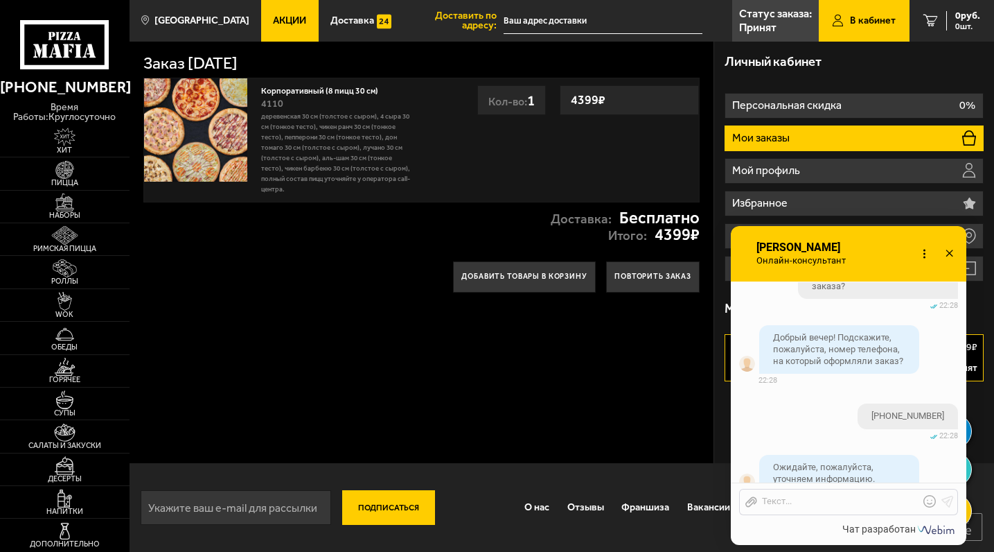
click at [927, 505] on use at bounding box center [930, 501] width 12 height 12
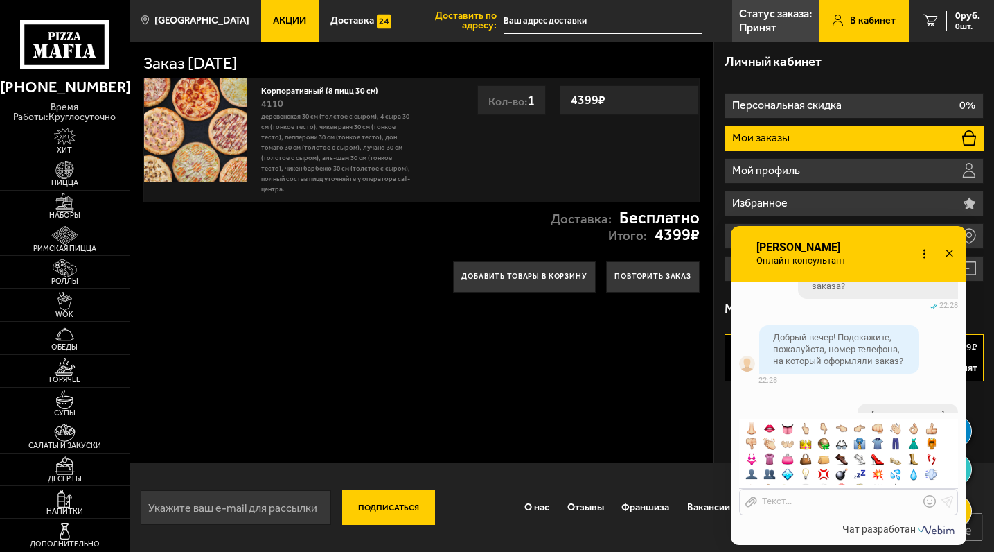
scroll to position [571, 0]
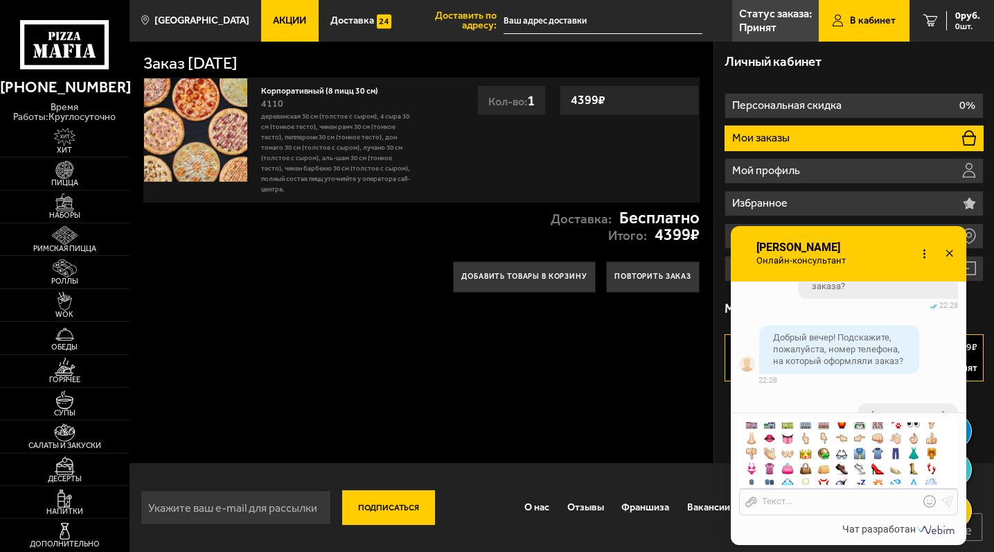
click at [920, 438] on span at bounding box center [914, 438] width 12 height 12
click at [943, 496] on icon at bounding box center [948, 501] width 12 height 12
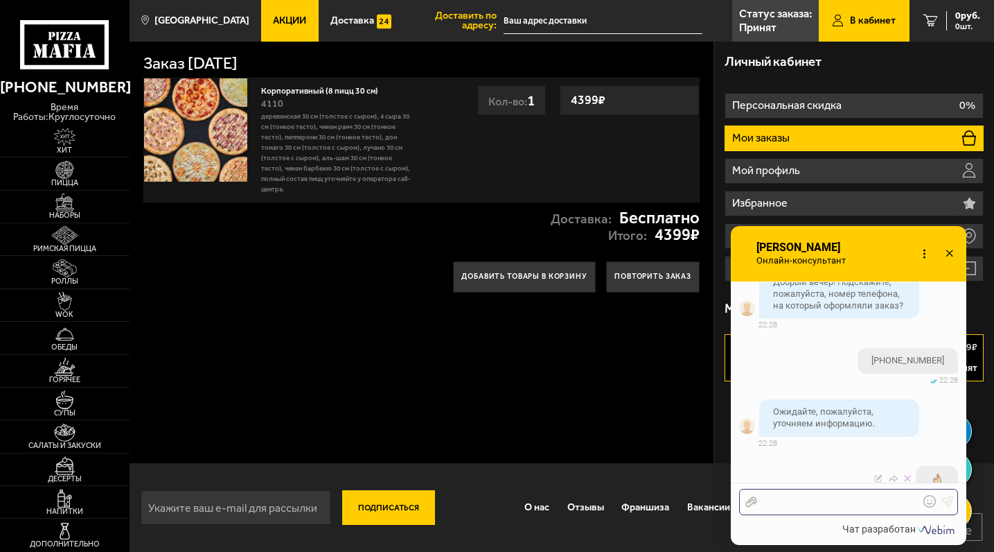
scroll to position [986, 0]
click at [945, 396] on li "Непрочитанные сообщения Нажмите на фото, чтобы оценить оператора Ожидайте, пожа…" at bounding box center [849, 422] width 236 height 53
click at [930, 396] on li "Непрочитанные сообщения Нажмите на фото, чтобы оценить оператора Ожидайте, пожа…" at bounding box center [849, 422] width 236 height 53
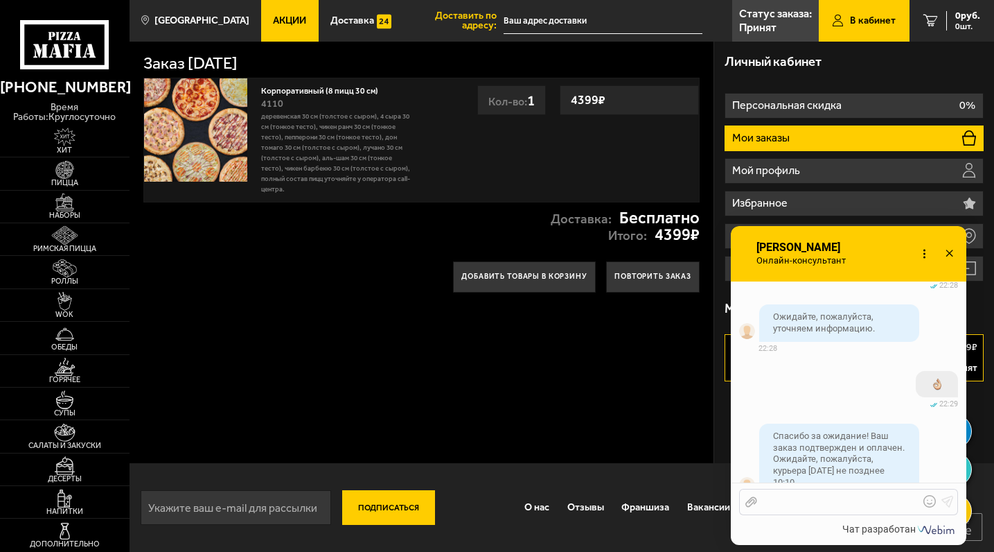
click at [768, 496] on div at bounding box center [838, 502] width 162 height 12
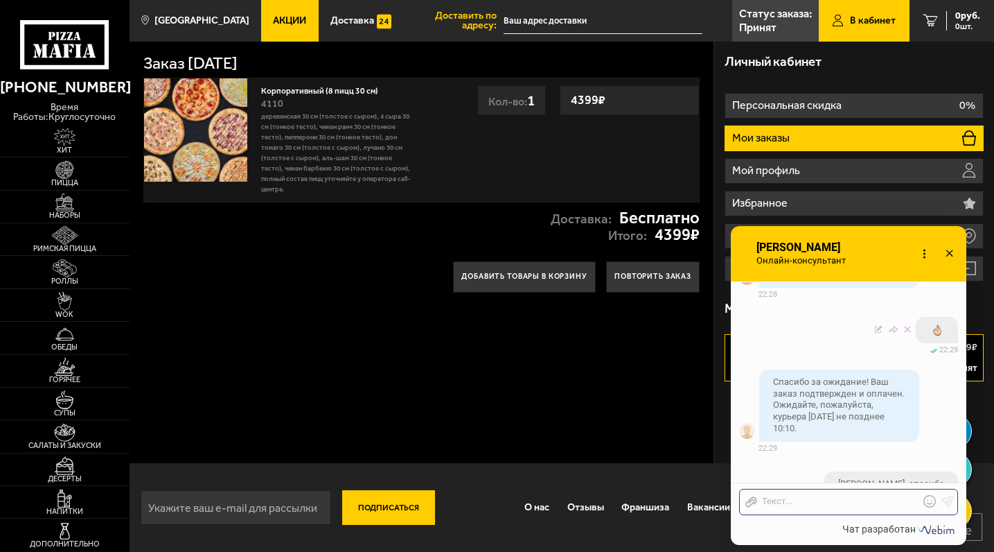
click at [861, 345] on div "изменено 02.09 22:29" at bounding box center [848, 350] width 219 height 10
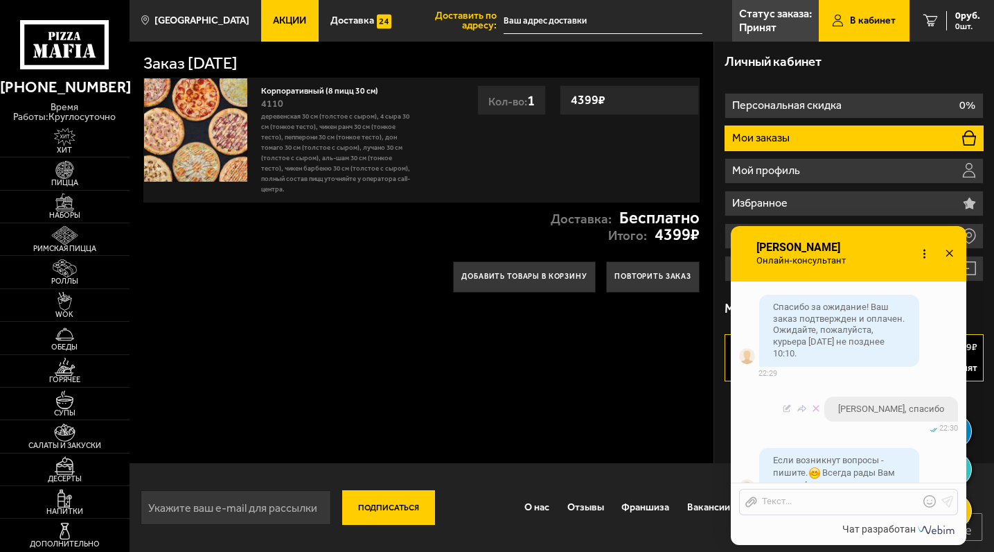
scroll to position [1209, 0]
click at [191, 140] on img at bounding box center [195, 129] width 103 height 103
click at [76, 200] on img at bounding box center [65, 202] width 40 height 18
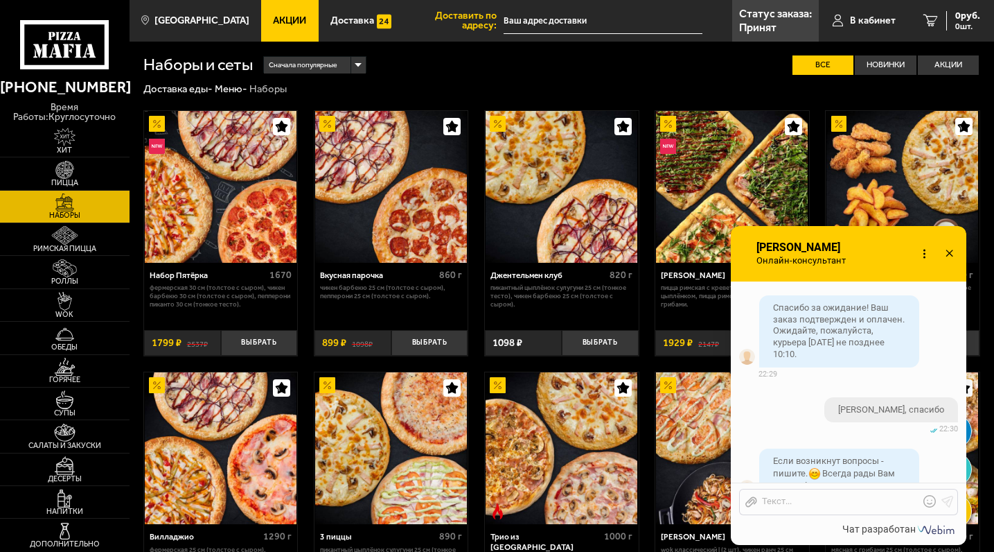
click at [935, 503] on use at bounding box center [930, 501] width 12 height 12
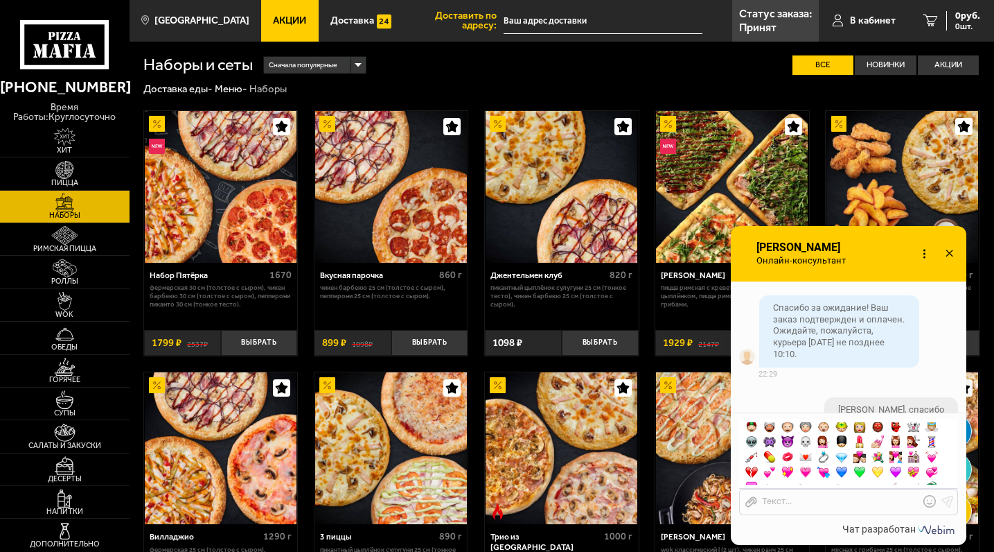
scroll to position [121, 0]
click at [894, 474] on span at bounding box center [896, 476] width 12 height 12
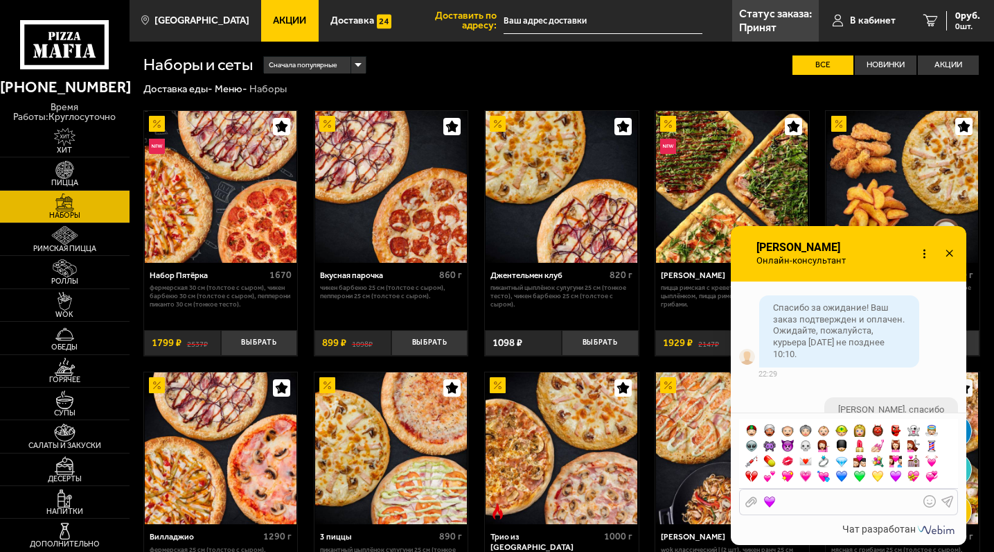
click at [948, 503] on icon at bounding box center [948, 501] width 12 height 12
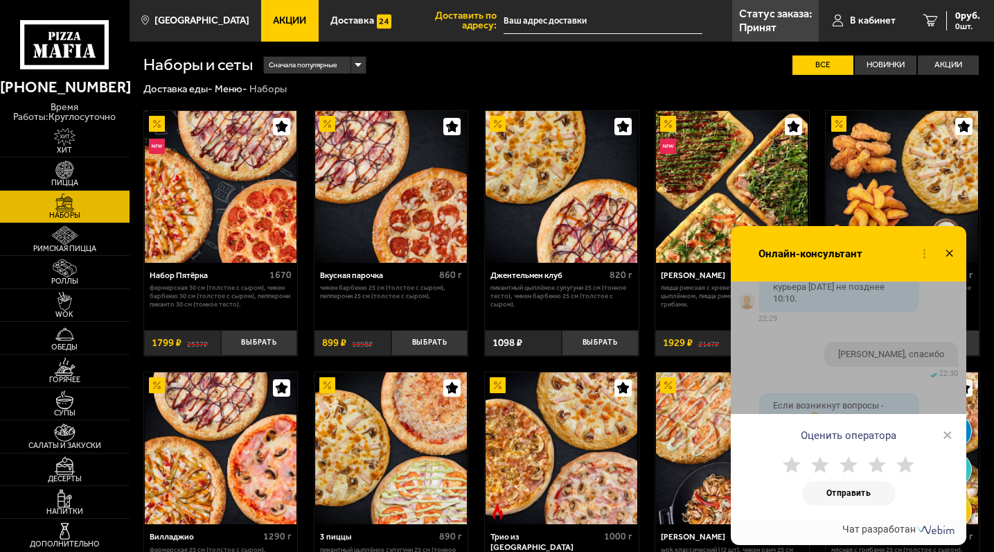
scroll to position [1297, 0]
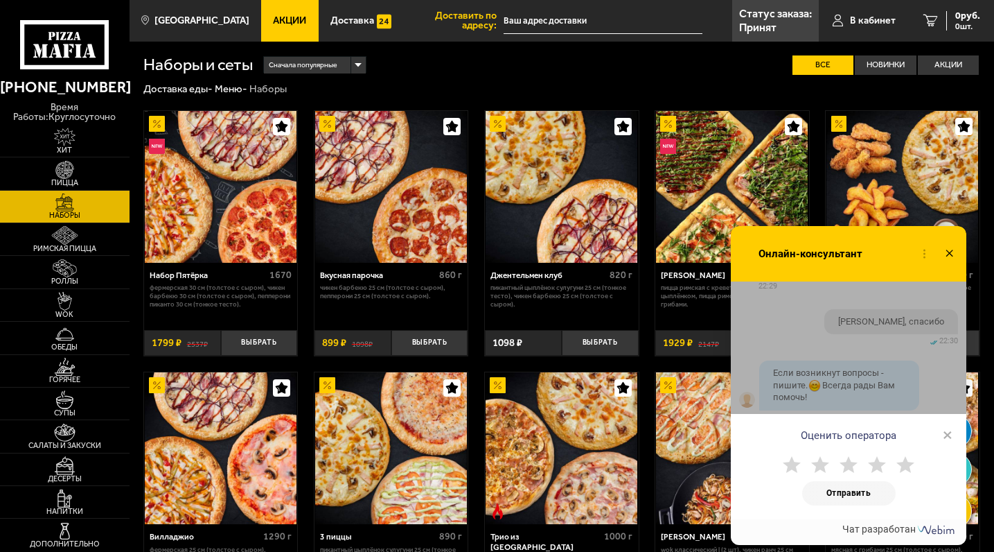
click at [907, 470] on use at bounding box center [906, 464] width 18 height 17
click at [873, 485] on button "Отправить" at bounding box center [850, 493] width 94 height 24
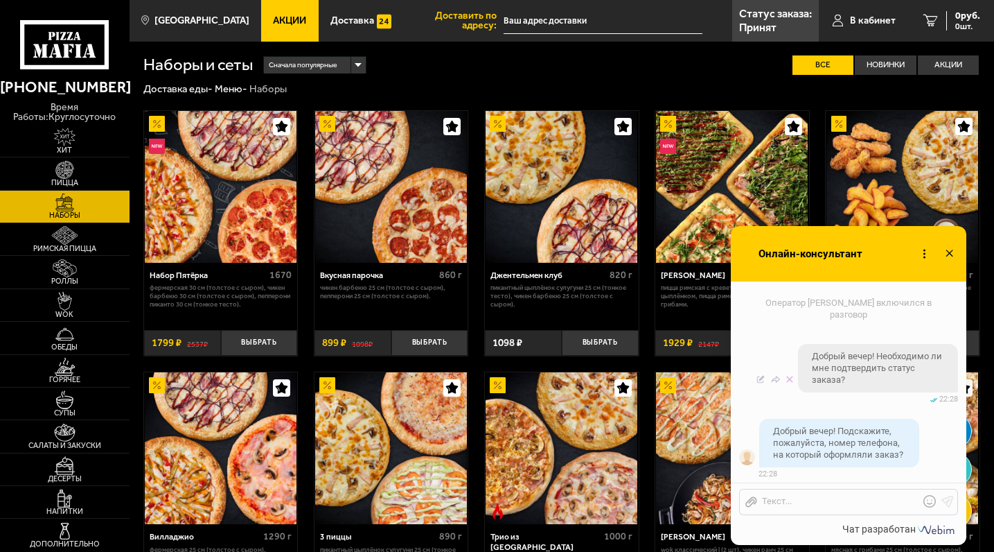
scroll to position [834, 0]
click at [870, 12] on link "В кабинет" at bounding box center [864, 21] width 91 height 42
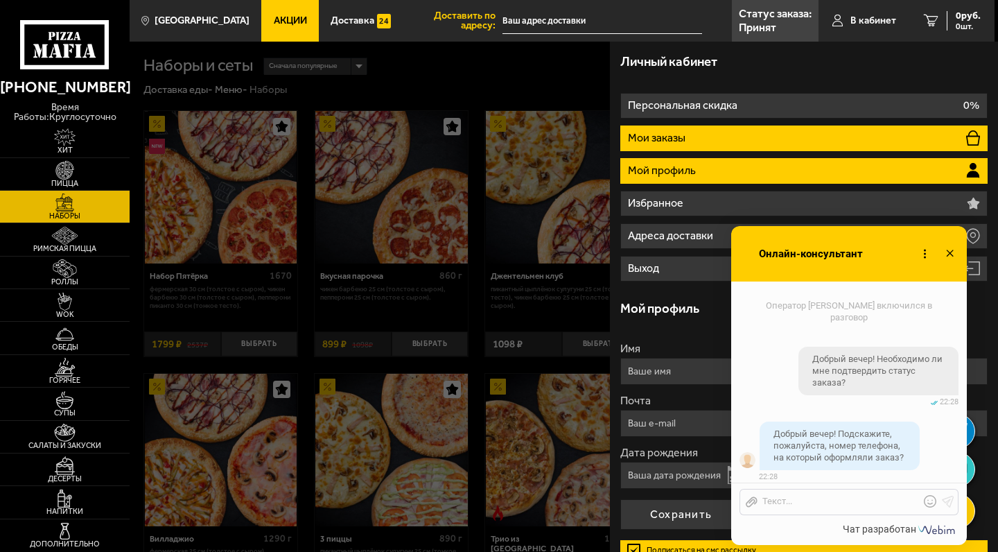
click at [720, 130] on li "Мои заказы" at bounding box center [803, 138] width 367 height 26
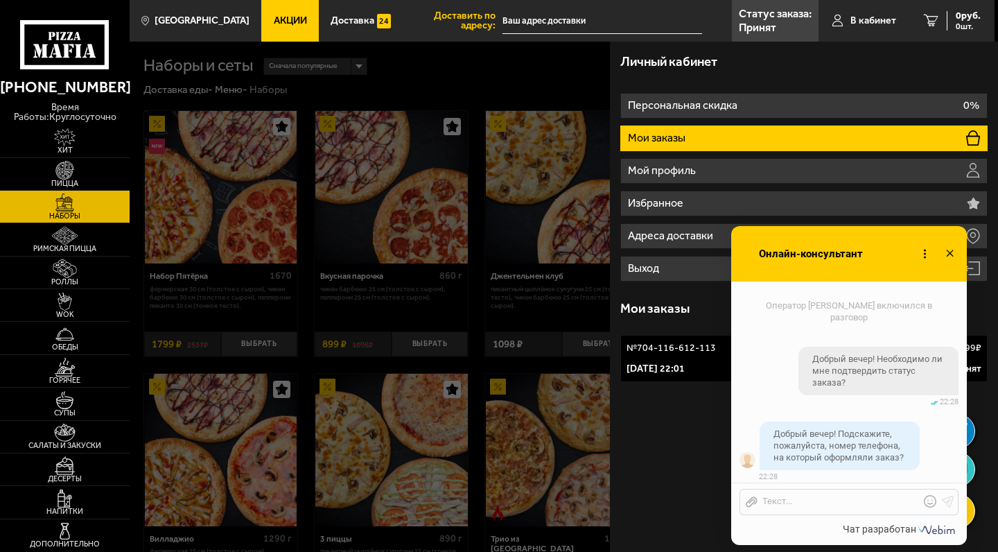
click at [651, 352] on p "№ 704-116-612-113" at bounding box center [670, 348] width 89 height 14
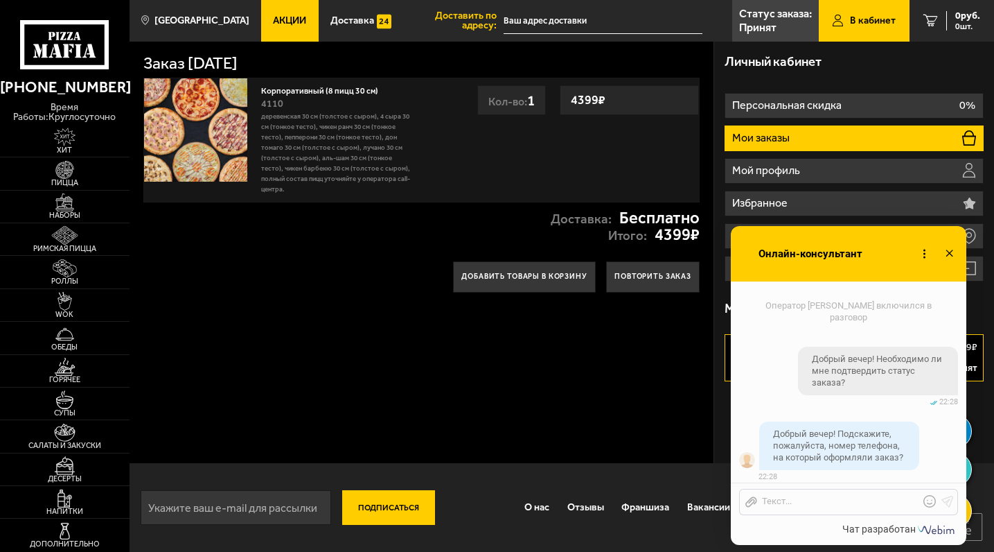
click at [577, 347] on div "Заказ [DATE] Корпоративный (8 пицц 30 см) 4110 Деревенская 30 см (толстое с сыр…" at bounding box center [423, 252] width 586 height 421
click at [947, 251] on icon at bounding box center [950, 254] width 20 height 20
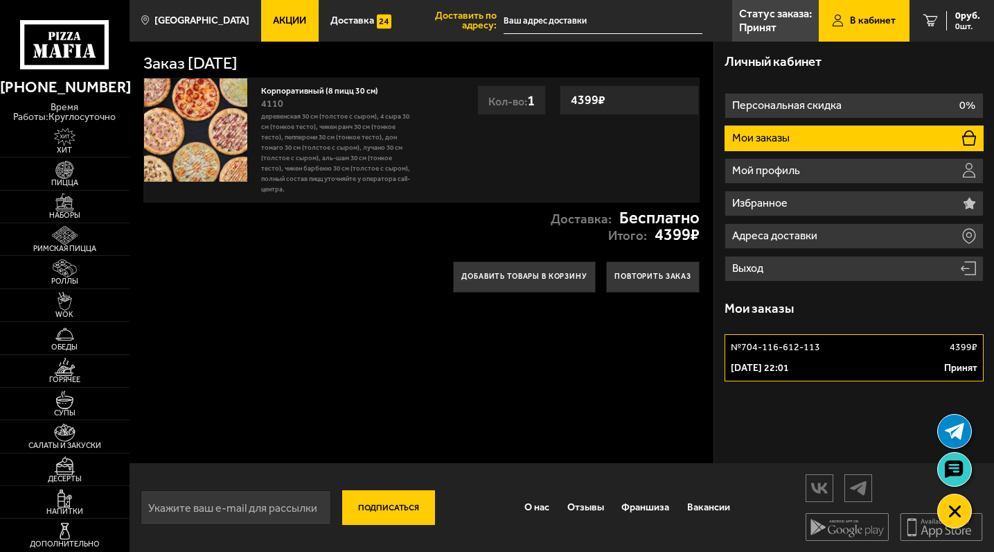
click at [789, 361] on p "[DATE] 22:01" at bounding box center [760, 368] width 58 height 14
click at [376, 135] on p "Деревенская 30 см (толстое с сыром), 4 сыра 30 см (тонкое тесто), Чикен Ранч 30…" at bounding box center [337, 152] width 153 height 83
click at [337, 82] on div "Корпоративный (8 пицц 30 см) 4110 Деревенская 30 см (толстое с сыром), 4 сыра 3…" at bounding box center [337, 139] width 167 height 123
click at [238, 67] on h1 "Заказ [DATE]" at bounding box center [190, 63] width 94 height 17
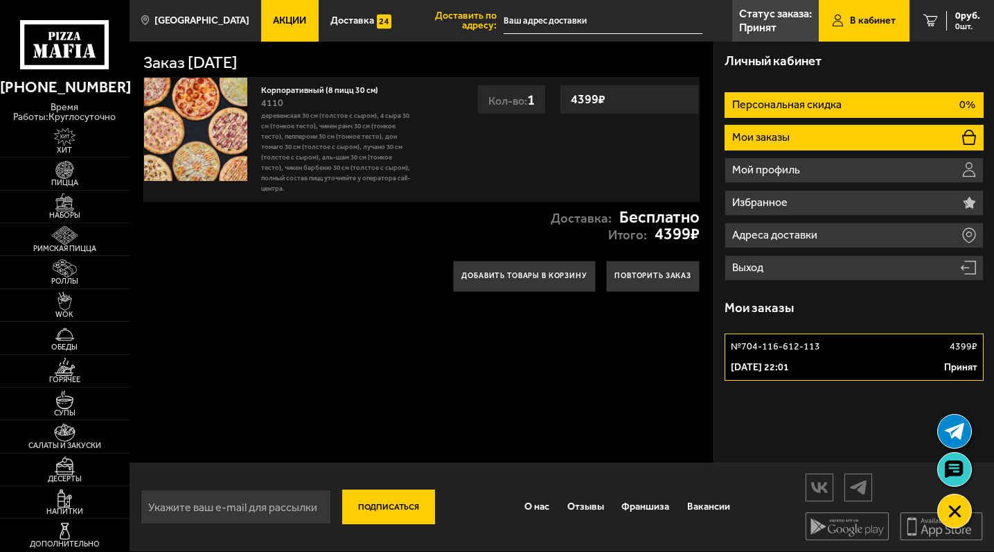
click at [836, 103] on p "Персональная скидка" at bounding box center [789, 104] width 112 height 11
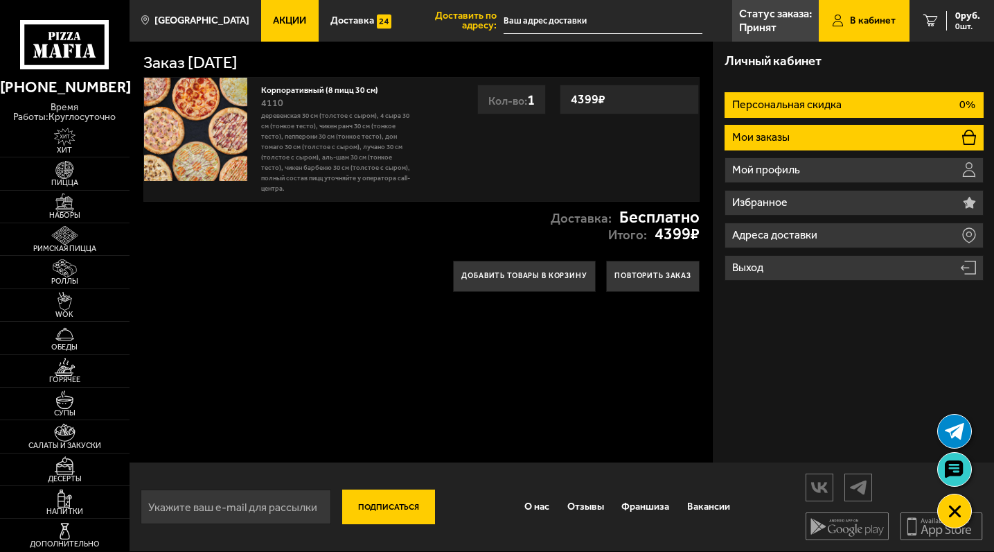
click at [812, 147] on li "Мои заказы" at bounding box center [854, 138] width 259 height 26
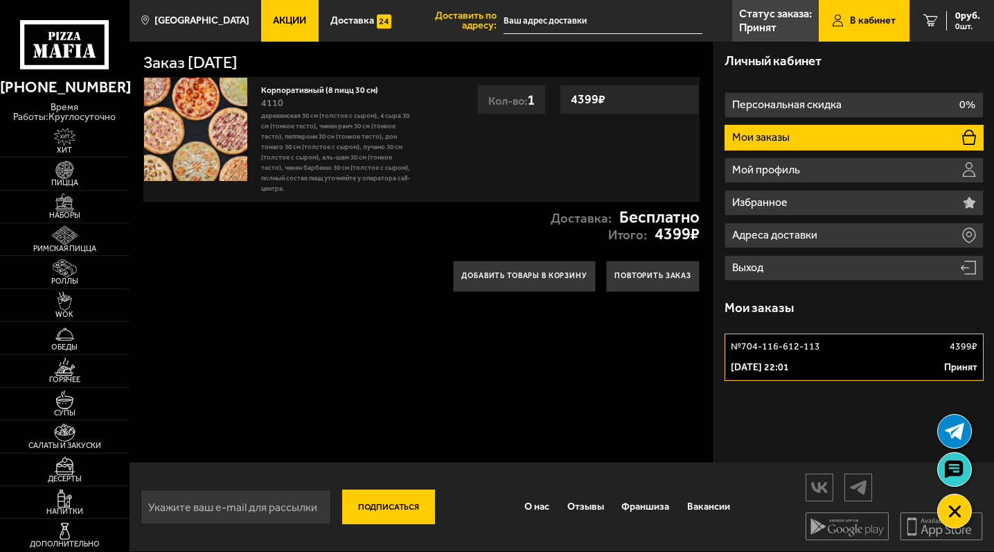
click at [789, 369] on p "[DATE] 22:01" at bounding box center [760, 367] width 58 height 14
click at [795, 358] on link "№ 704-116-612-113 4399 ₽ [DATE] 22:01 Принят" at bounding box center [854, 356] width 259 height 47
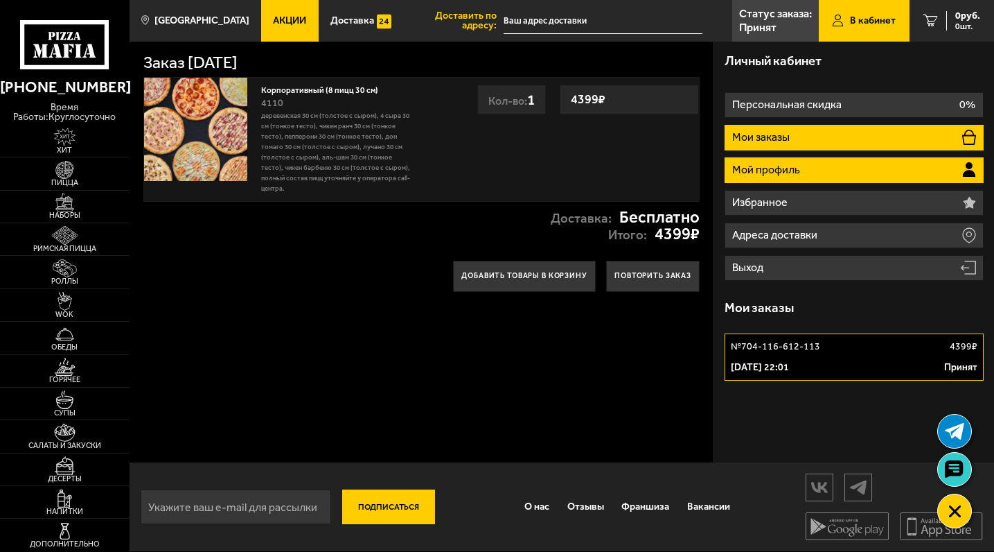
click at [800, 167] on p "Мой профиль" at bounding box center [768, 169] width 71 height 11
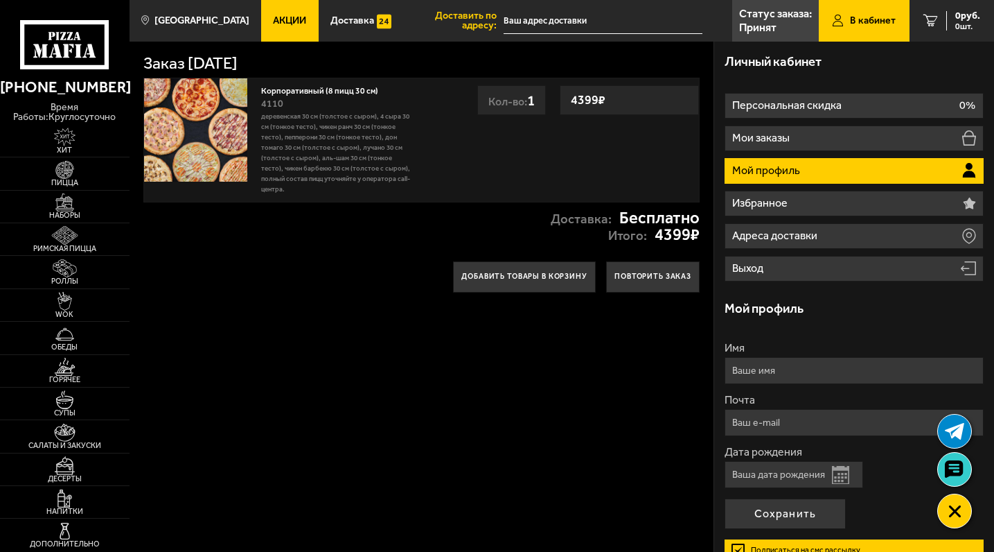
scroll to position [0, 0]
click at [78, 197] on img at bounding box center [65, 202] width 40 height 18
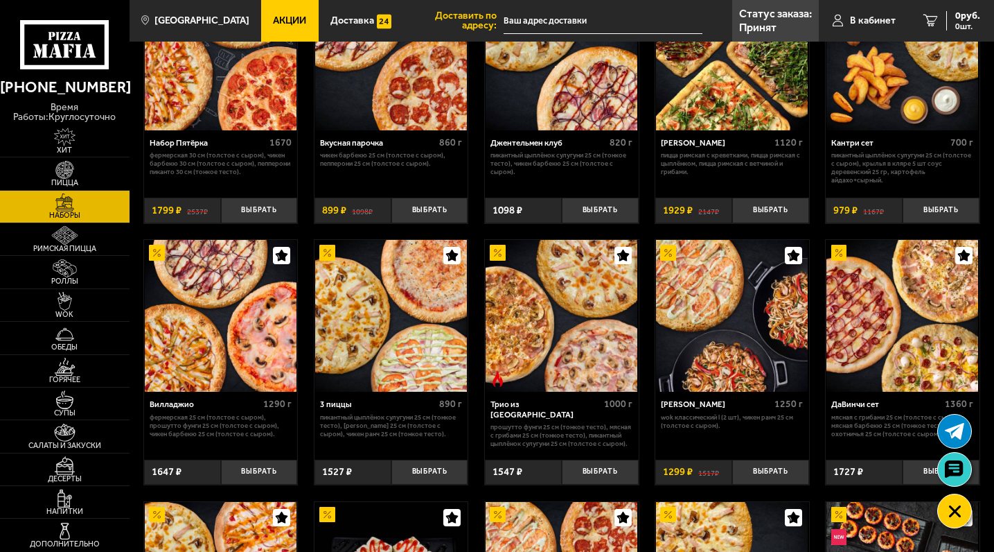
scroll to position [106, 0]
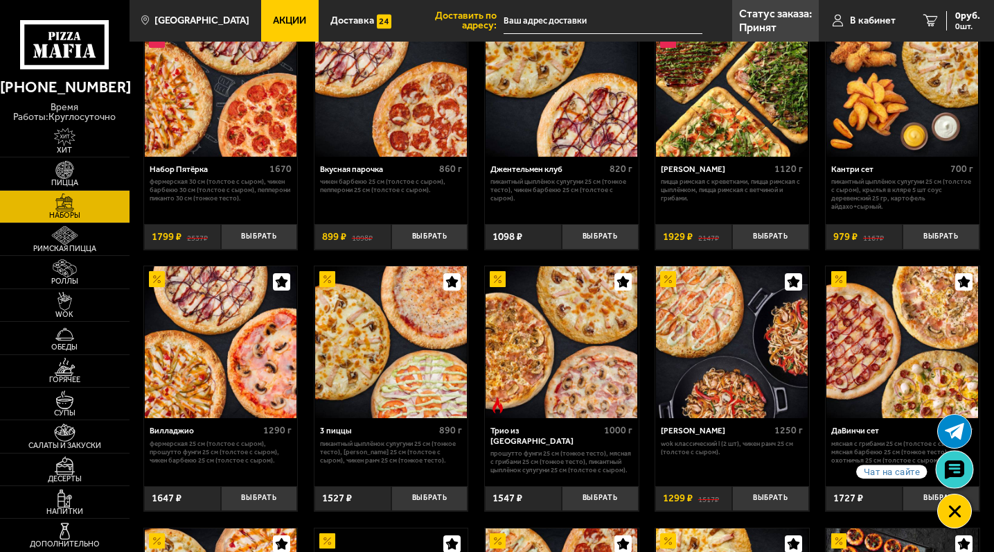
click at [957, 475] on use at bounding box center [955, 468] width 20 height 19
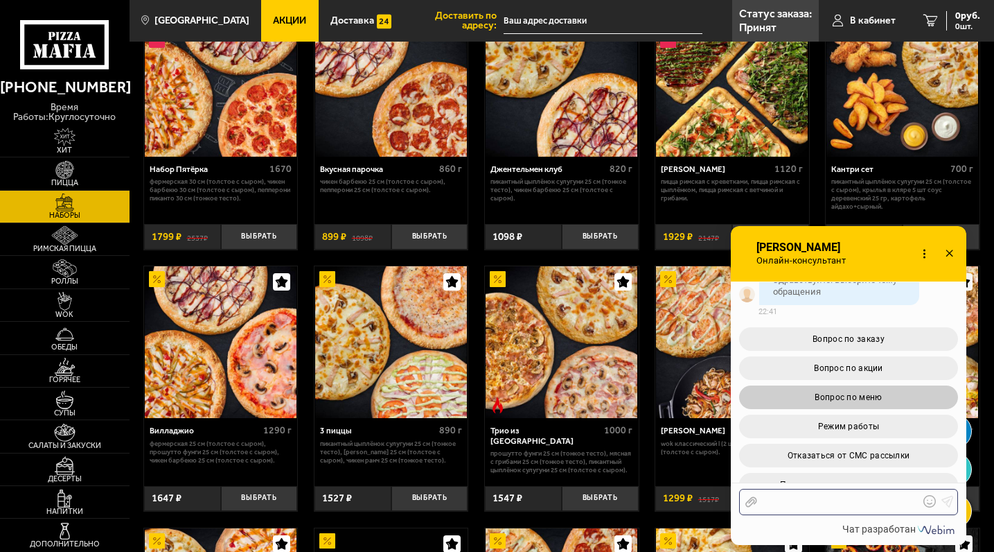
scroll to position [1669, 0]
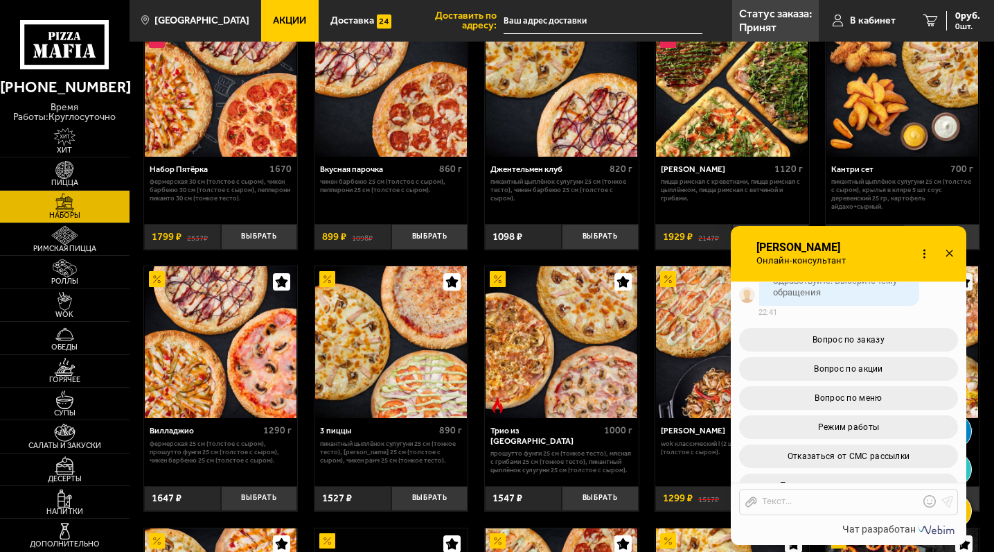
click at [947, 253] on icon at bounding box center [950, 254] width 20 height 20
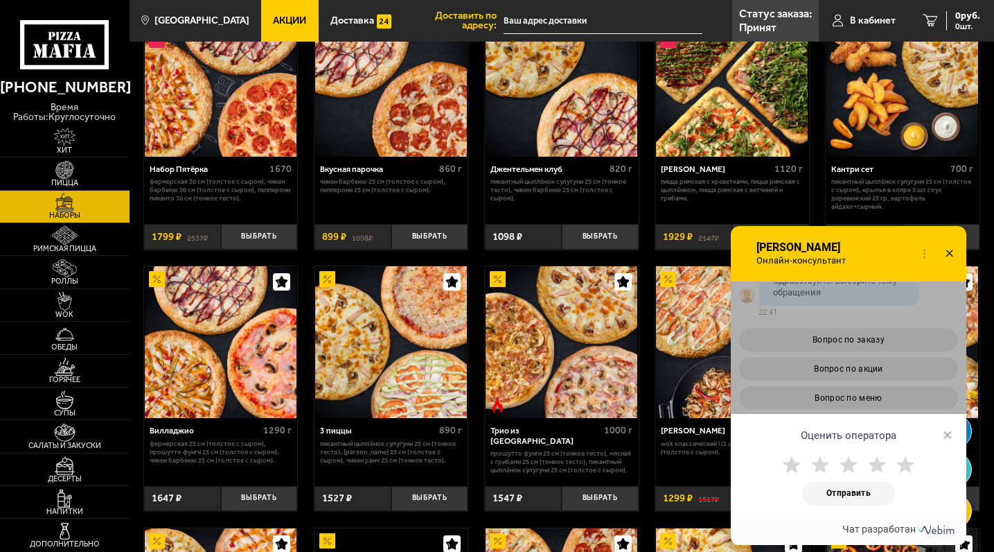
click at [952, 250] on icon at bounding box center [950, 254] width 20 height 20
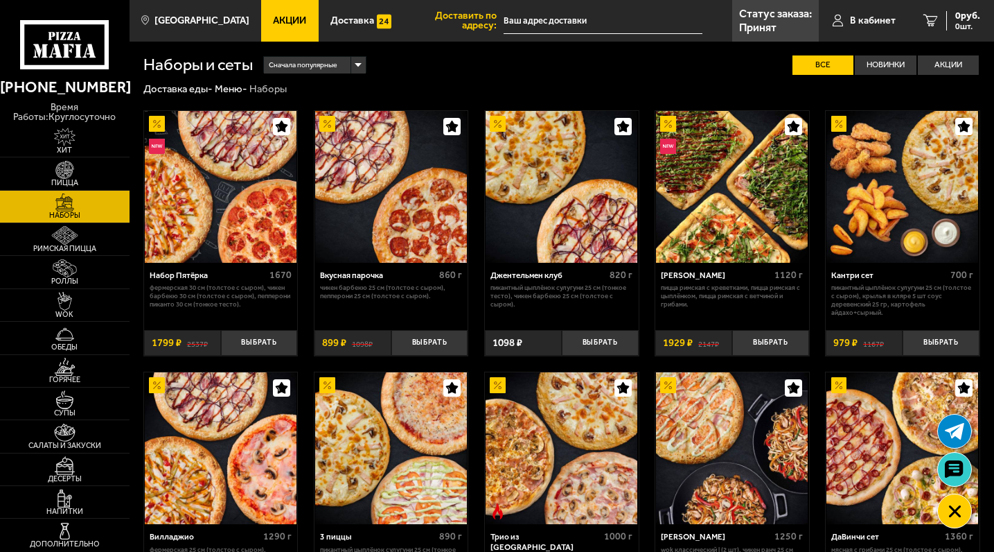
scroll to position [0, 0]
